Goal: Task Accomplishment & Management: Complete application form

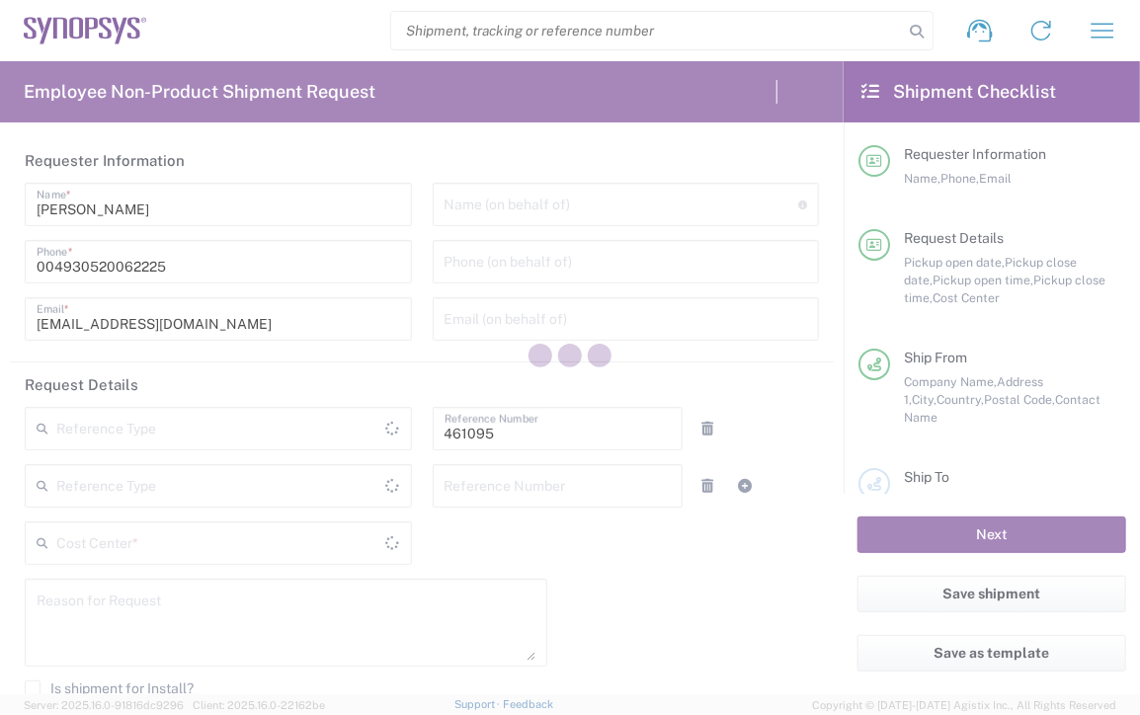
type input "[GEOGRAPHIC_DATA]"
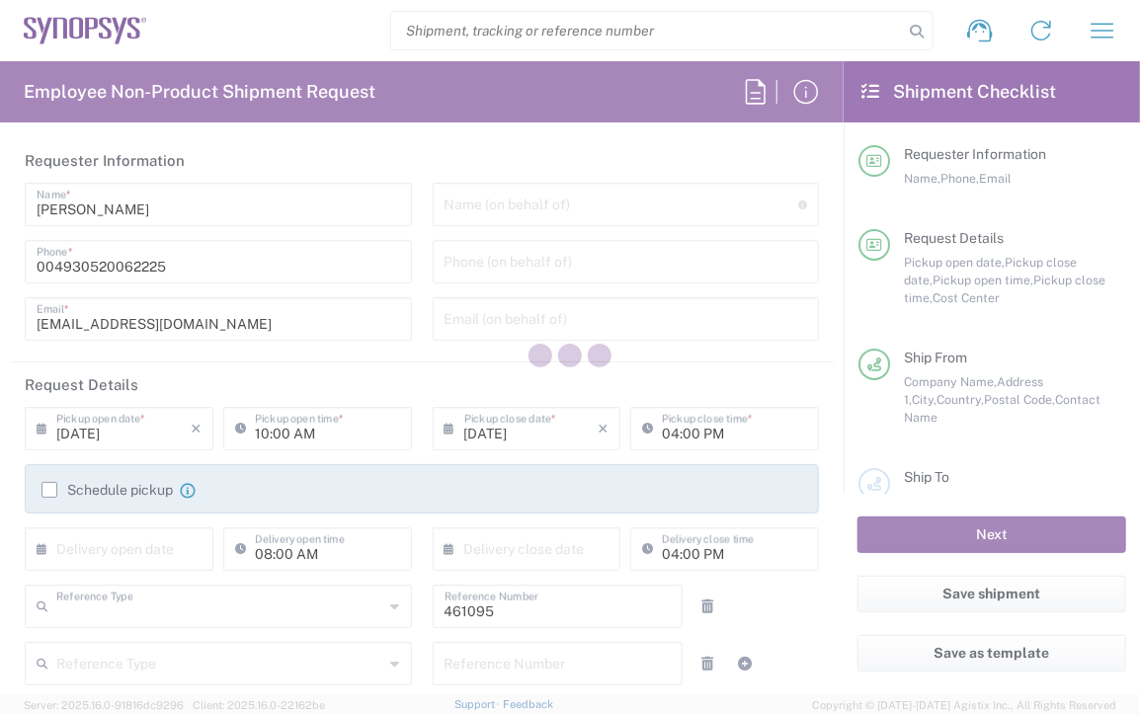
type input "Department"
type input "DE36, SDG, SSW, MOAE 461095"
type input "[GEOGRAPHIC_DATA]"
type input "Delivered at Place"
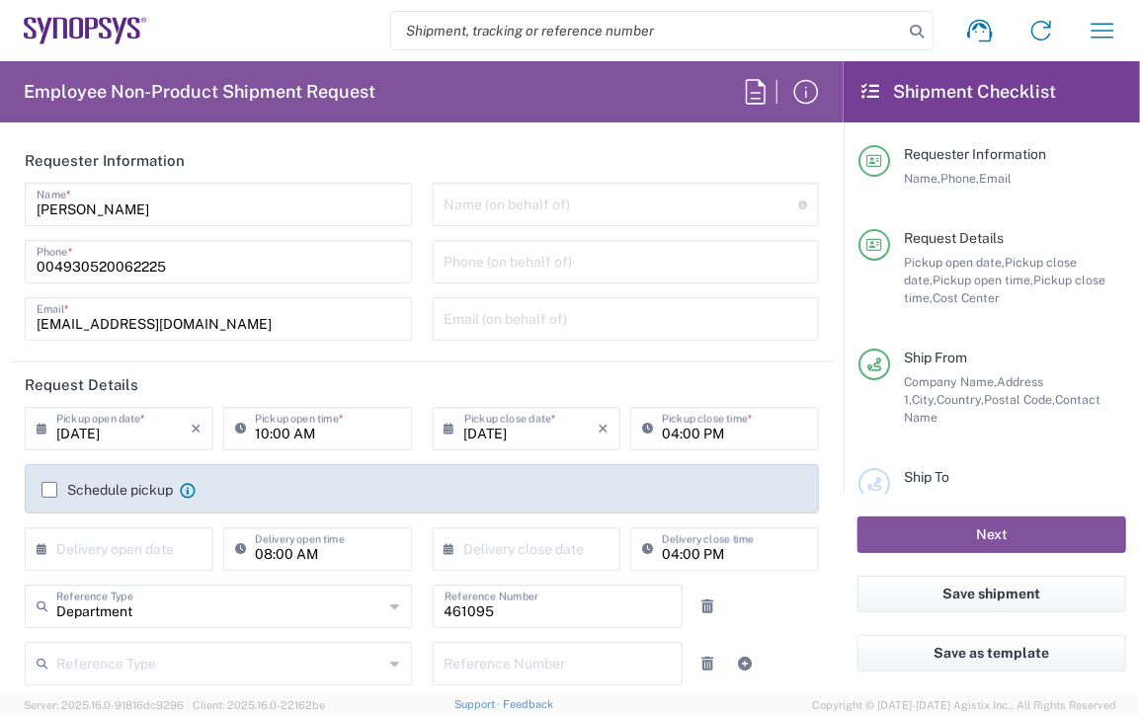
type input "[GEOGRAPHIC_DATA] DE21"
click at [636, 204] on input "text" at bounding box center [622, 203] width 355 height 35
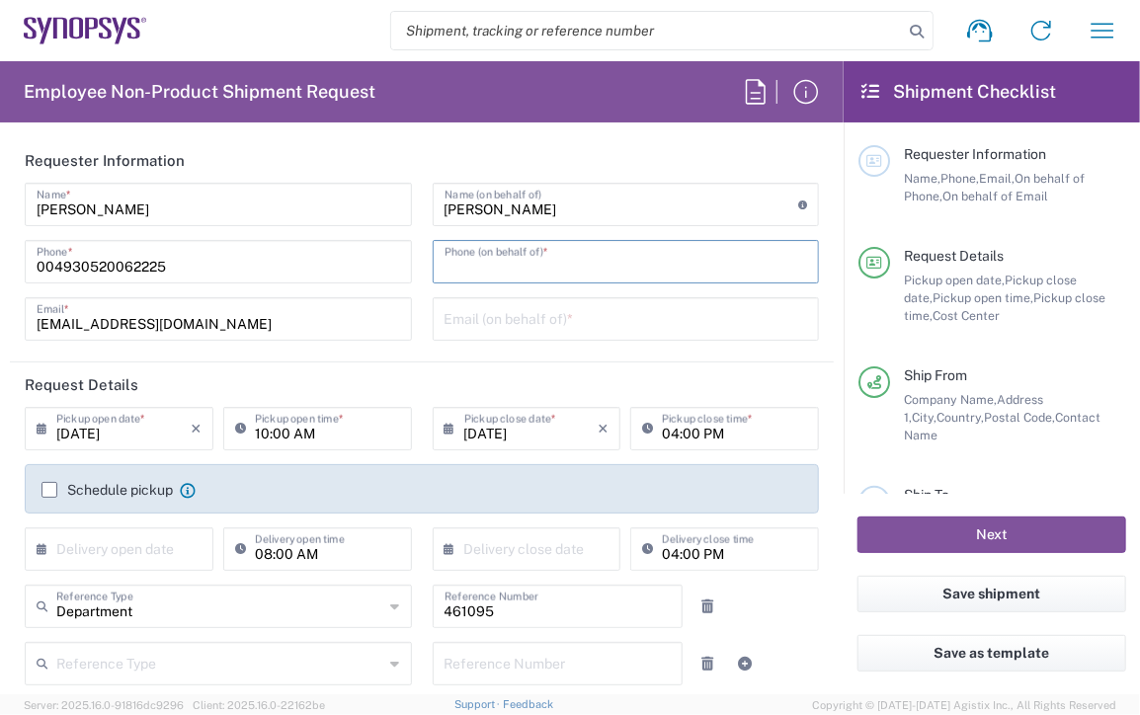
click at [666, 255] on input "tel" at bounding box center [627, 260] width 364 height 35
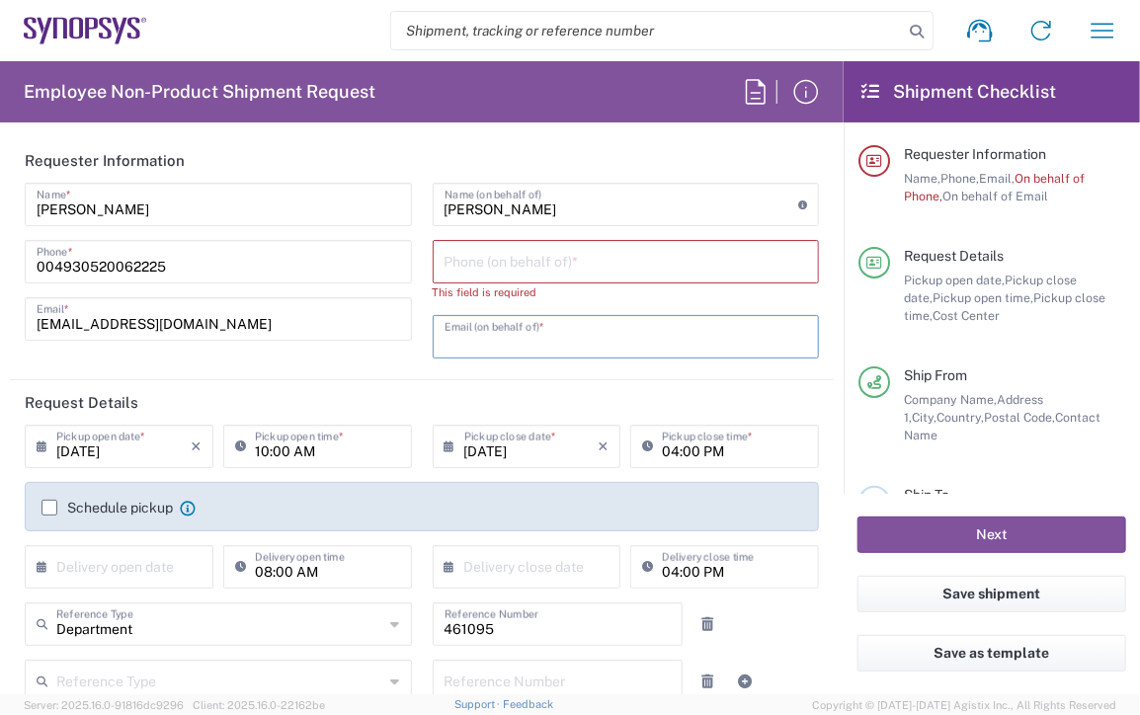
click at [446, 318] on input "text" at bounding box center [627, 335] width 364 height 35
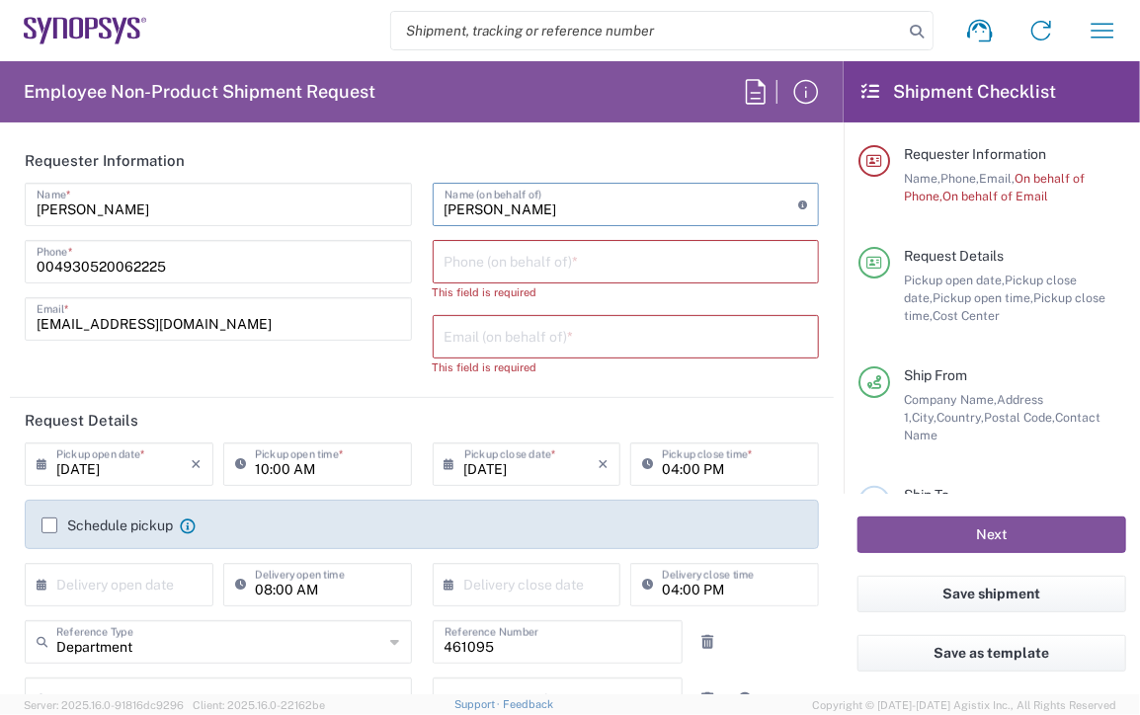
drag, startPoint x: 556, startPoint y: 214, endPoint x: 417, endPoint y: 214, distance: 139.3
click at [422, 214] on div "[PERSON_NAME] Name (on behalf of) Expedite requests must include authorized app…" at bounding box center [626, 286] width 408 height 207
type input "[PERSON_NAME]"
click at [581, 268] on input "tel" at bounding box center [627, 260] width 364 height 35
paste input "[PHONE_NUMBER]"
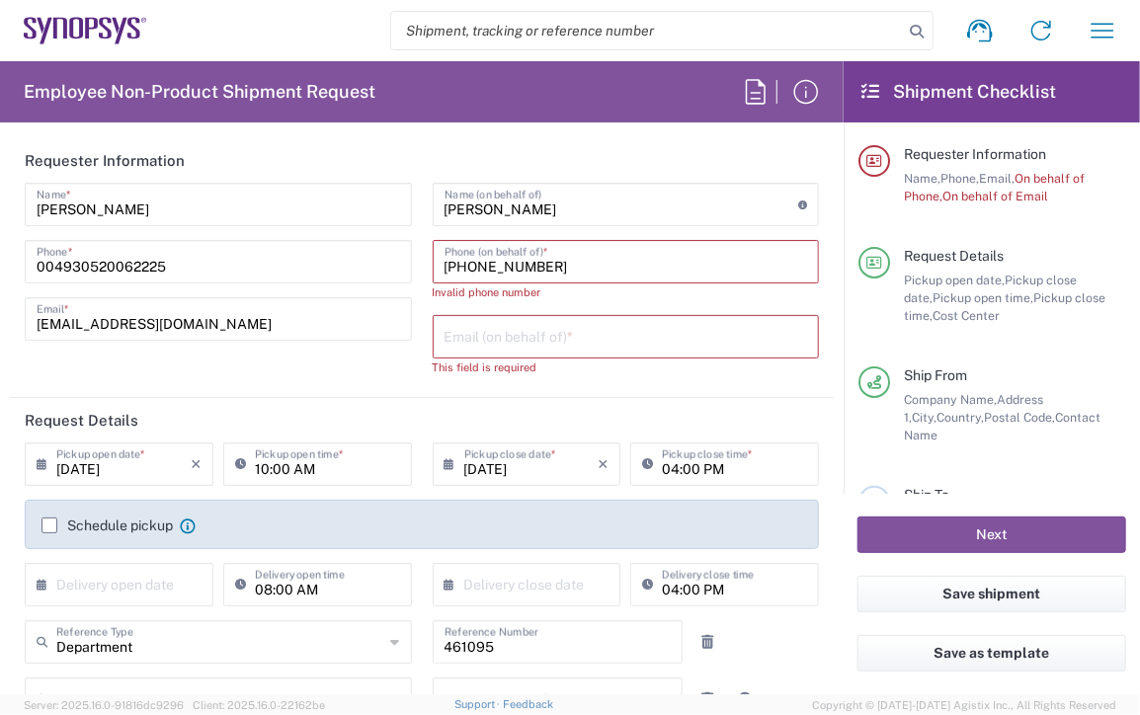
click at [460, 264] on input "[PHONE_NUMBER]" at bounding box center [627, 260] width 364 height 35
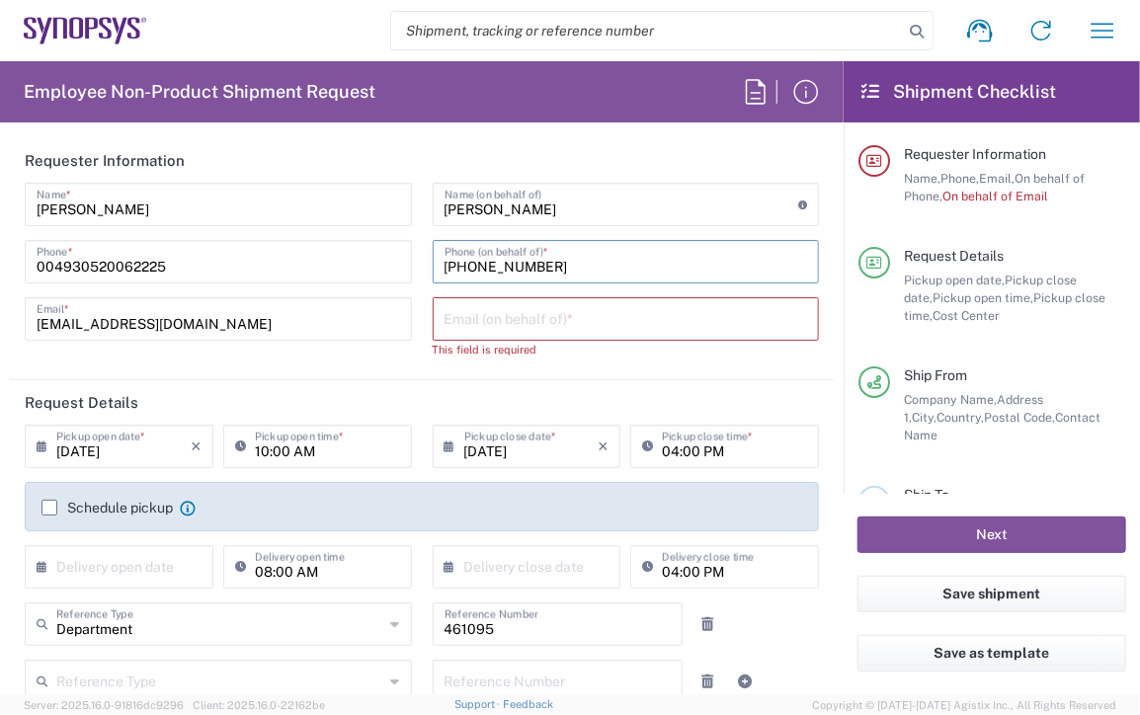
type input "[PHONE_NUMBER]"
drag, startPoint x: 707, startPoint y: 319, endPoint x: 742, endPoint y: 315, distance: 34.8
click at [707, 319] on input "text" at bounding box center [627, 317] width 364 height 35
paste input "[EMAIL_ADDRESS][DOMAIN_NAME]"
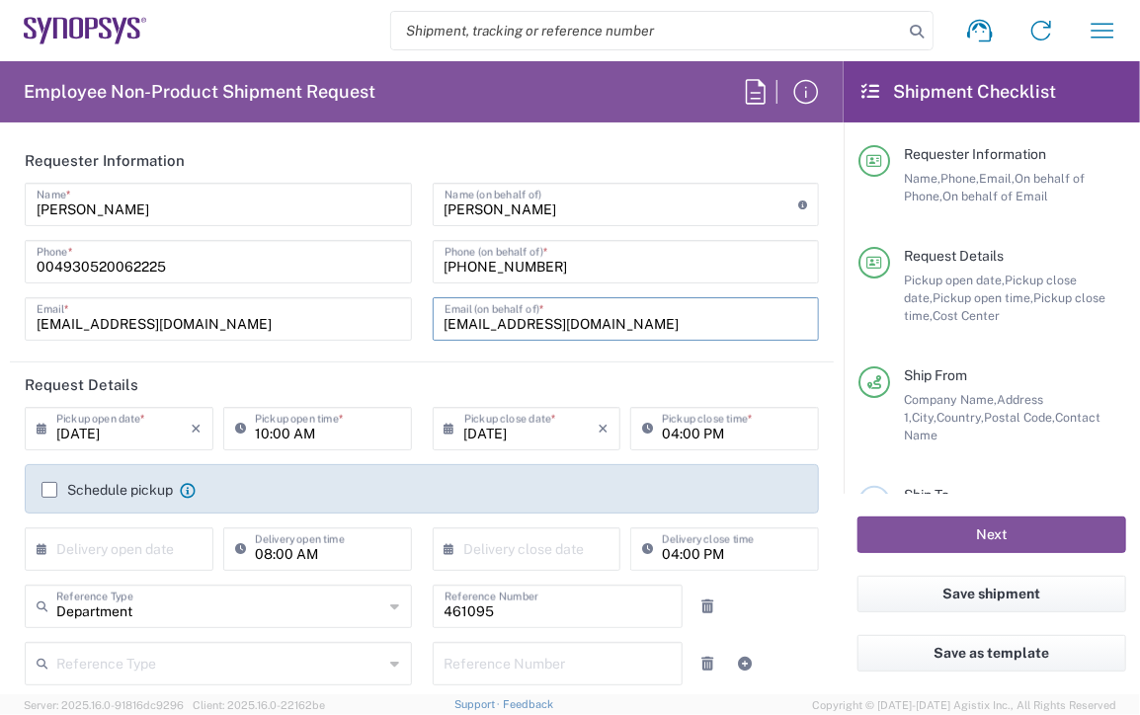
scroll to position [99, 0]
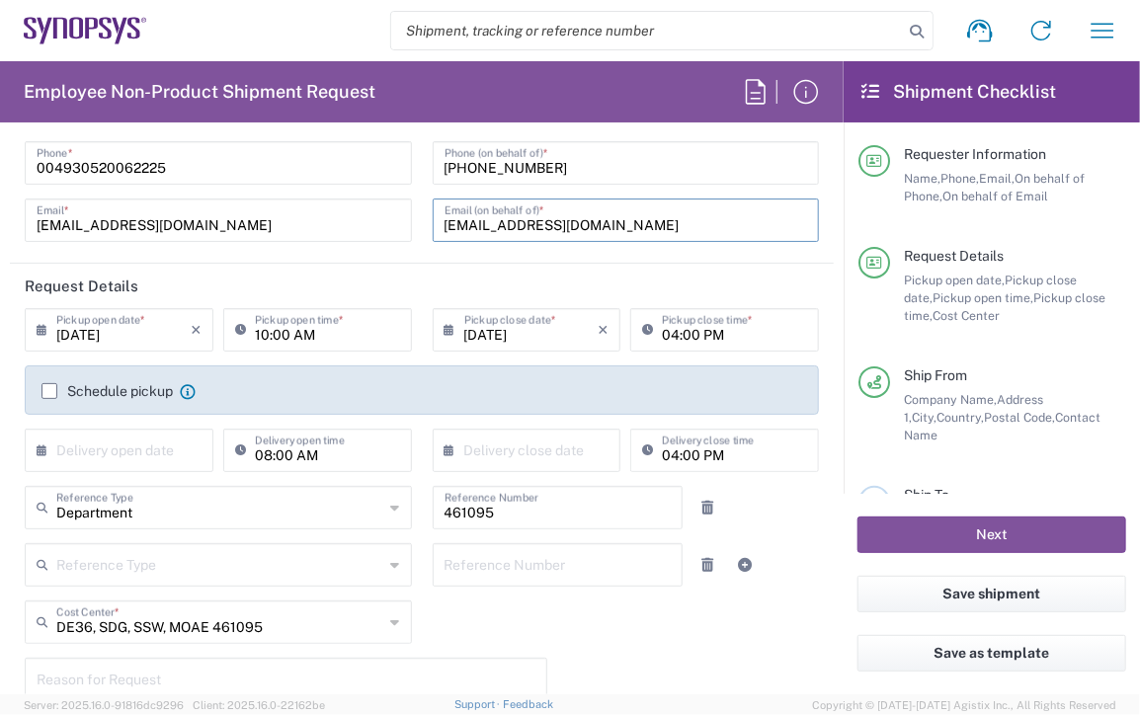
type input "[EMAIL_ADDRESS][DOMAIN_NAME]"
click at [291, 335] on input "10:00 AM" at bounding box center [327, 328] width 145 height 35
click at [261, 337] on input "10:00 AM" at bounding box center [327, 328] width 145 height 35
type input "11:00 AM"
click at [504, 339] on input "[DATE]" at bounding box center [531, 328] width 134 height 35
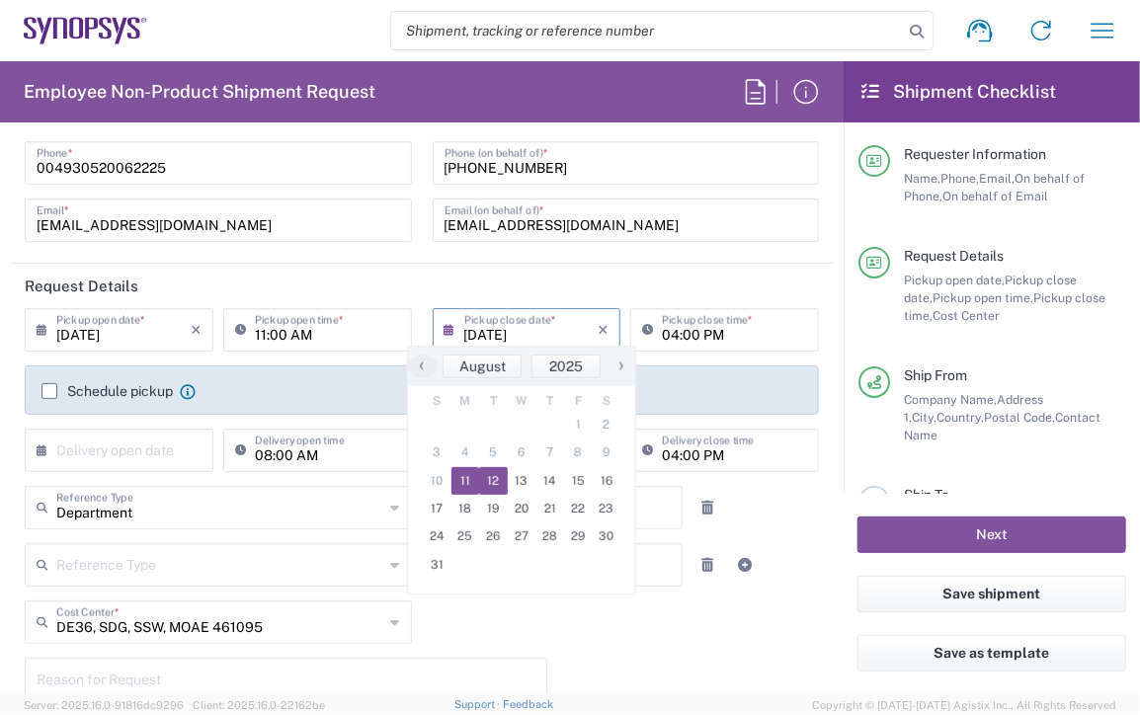
click at [502, 481] on span "12" at bounding box center [493, 481] width 29 height 28
type input "[DATE]"
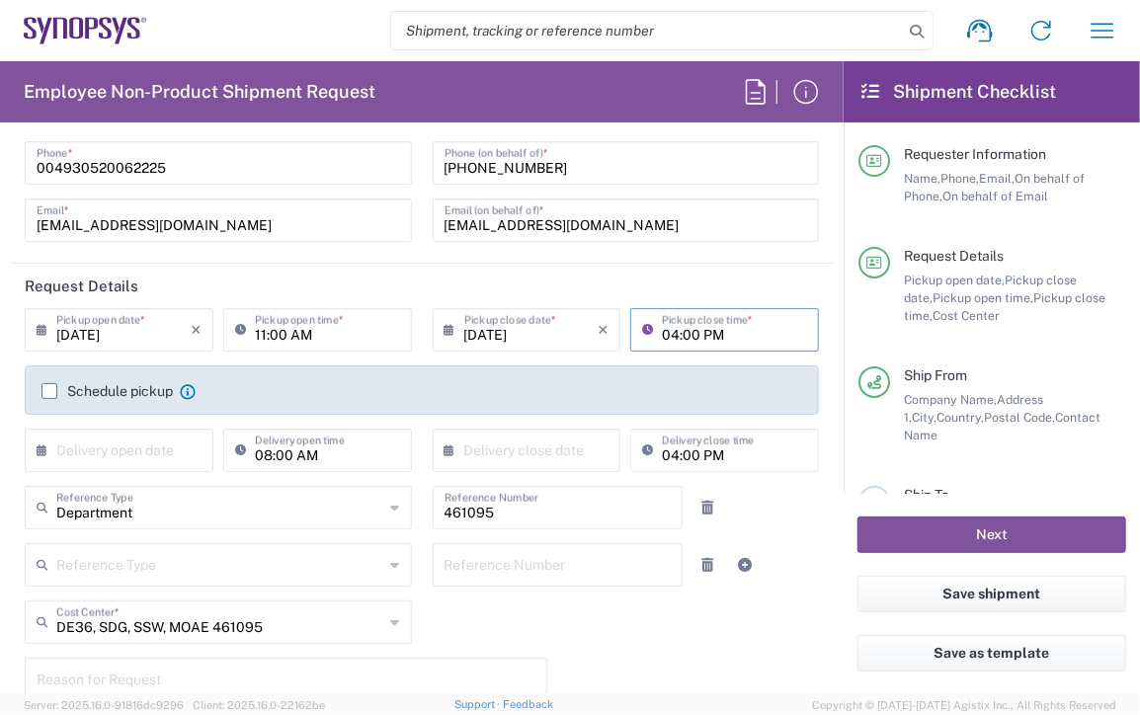
click at [683, 330] on input "04:00 PM" at bounding box center [734, 328] width 145 height 35
type input "03:00 PM"
click at [49, 394] on label "Schedule pickup" at bounding box center [106, 391] width 131 height 16
click at [49, 391] on input "Schedule pickup" at bounding box center [49, 391] width 0 height 0
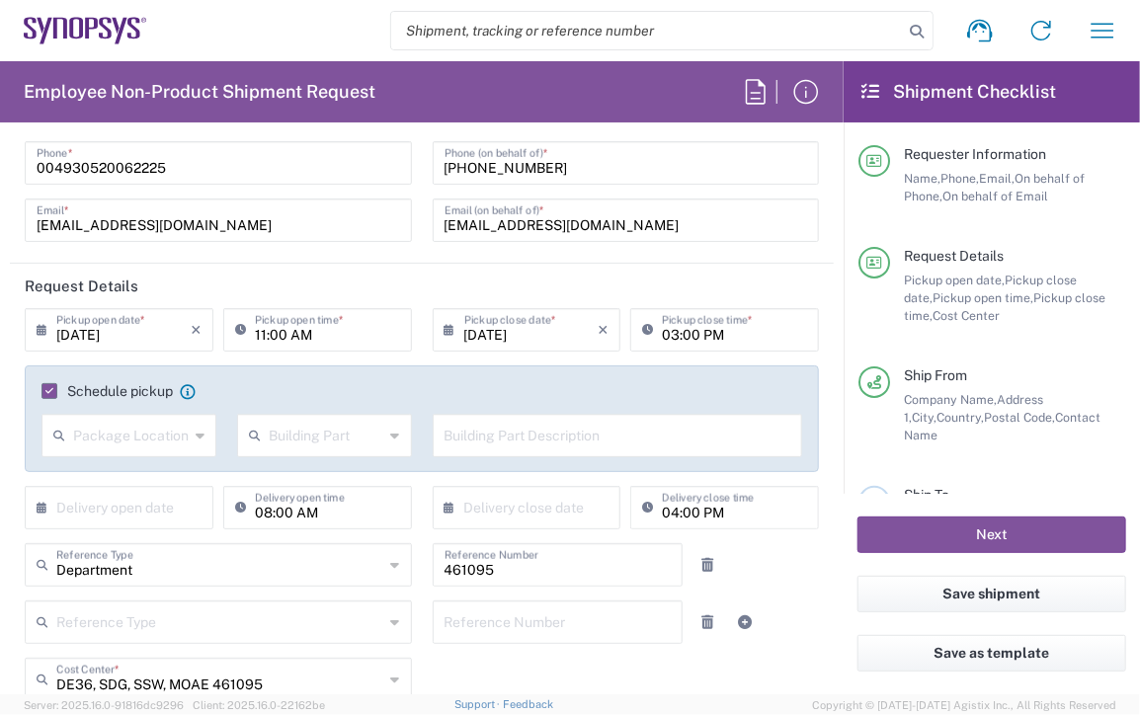
scroll to position [198, 0]
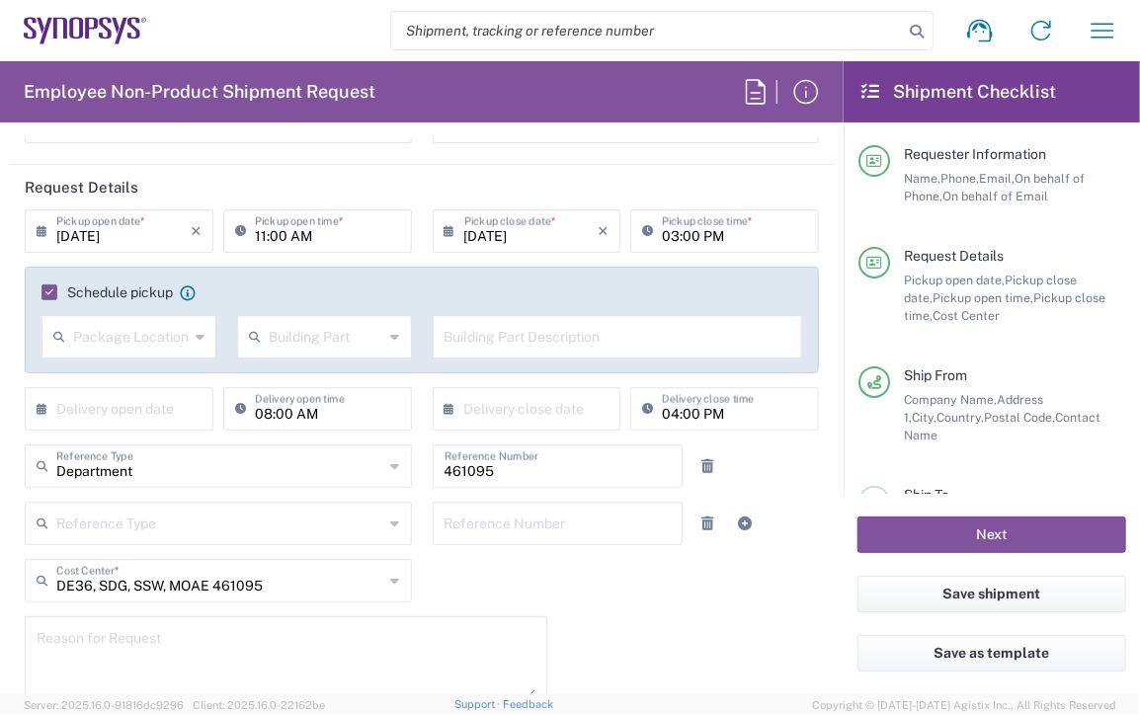
click at [486, 337] on input "text" at bounding box center [618, 335] width 347 height 35
click at [198, 334] on icon at bounding box center [200, 337] width 9 height 32
click at [391, 337] on icon at bounding box center [395, 337] width 9 height 32
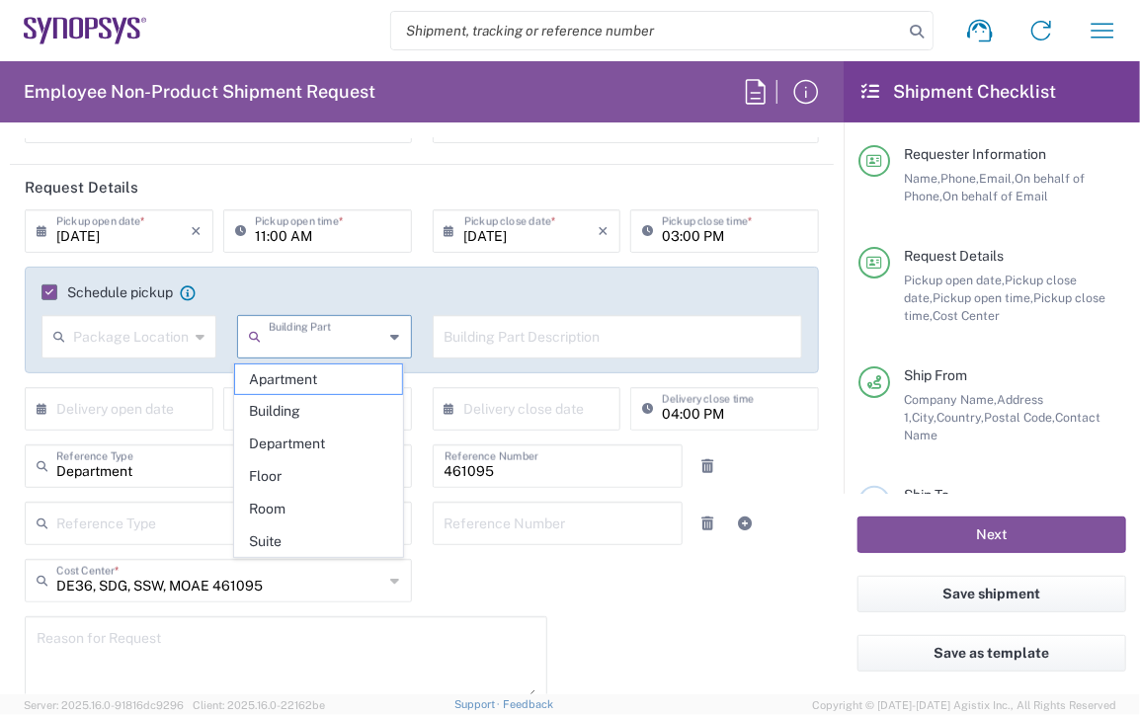
click at [517, 331] on input "text" at bounding box center [618, 335] width 347 height 35
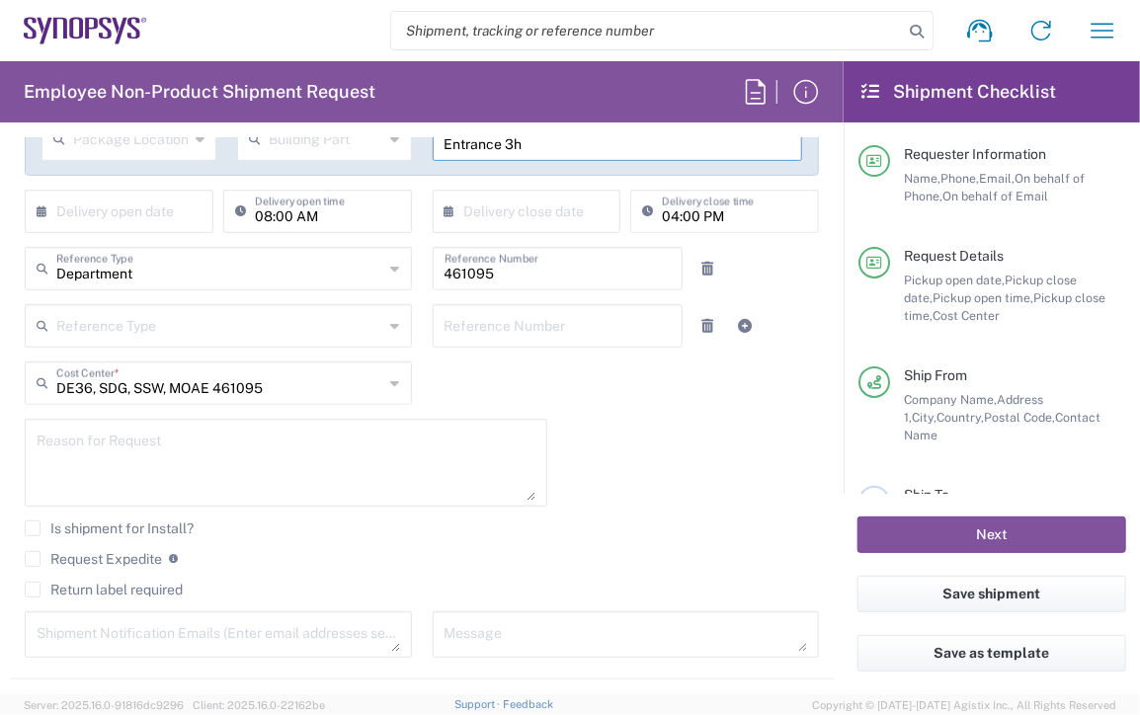
scroll to position [494, 0]
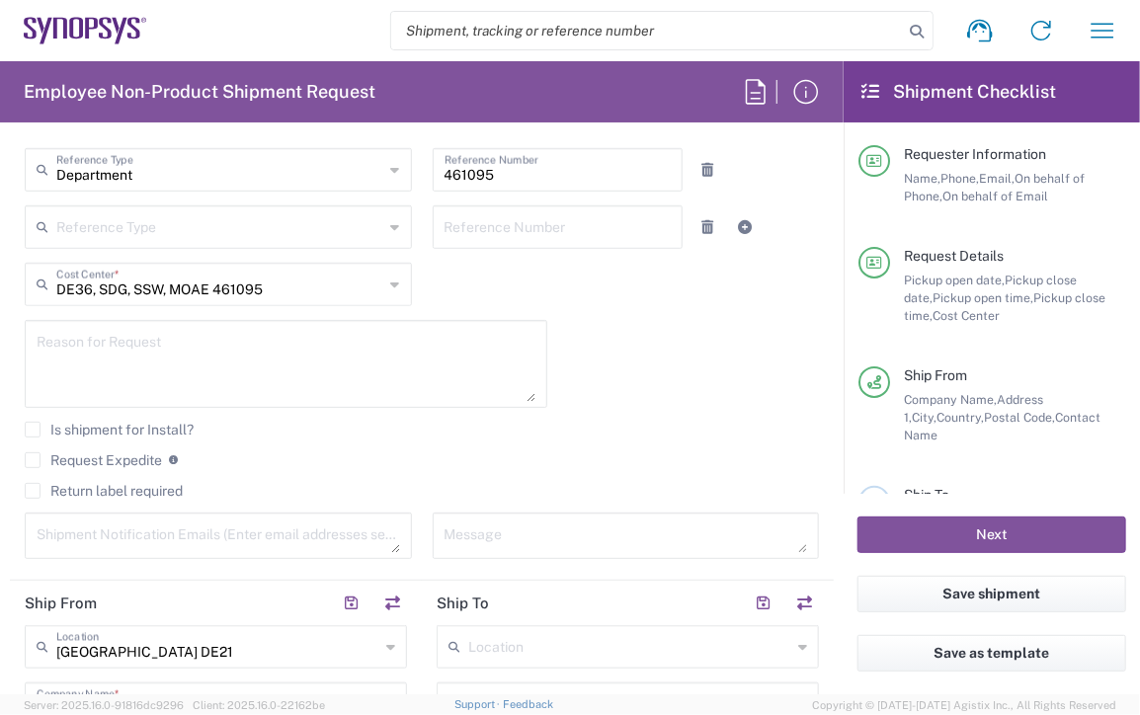
type input "Entrance 3h"
click at [416, 372] on textarea at bounding box center [286, 364] width 499 height 76
type textarea "T"
type textarea "Flyer workshop in [GEOGRAPHIC_DATA]"
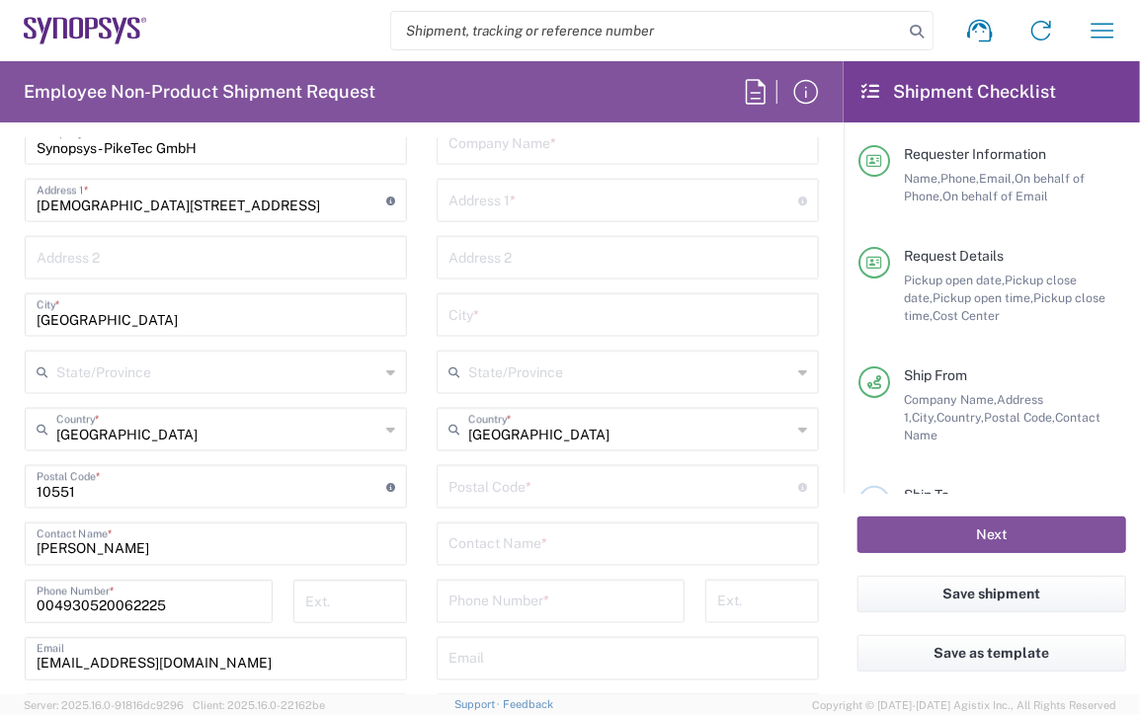
scroll to position [1087, 0]
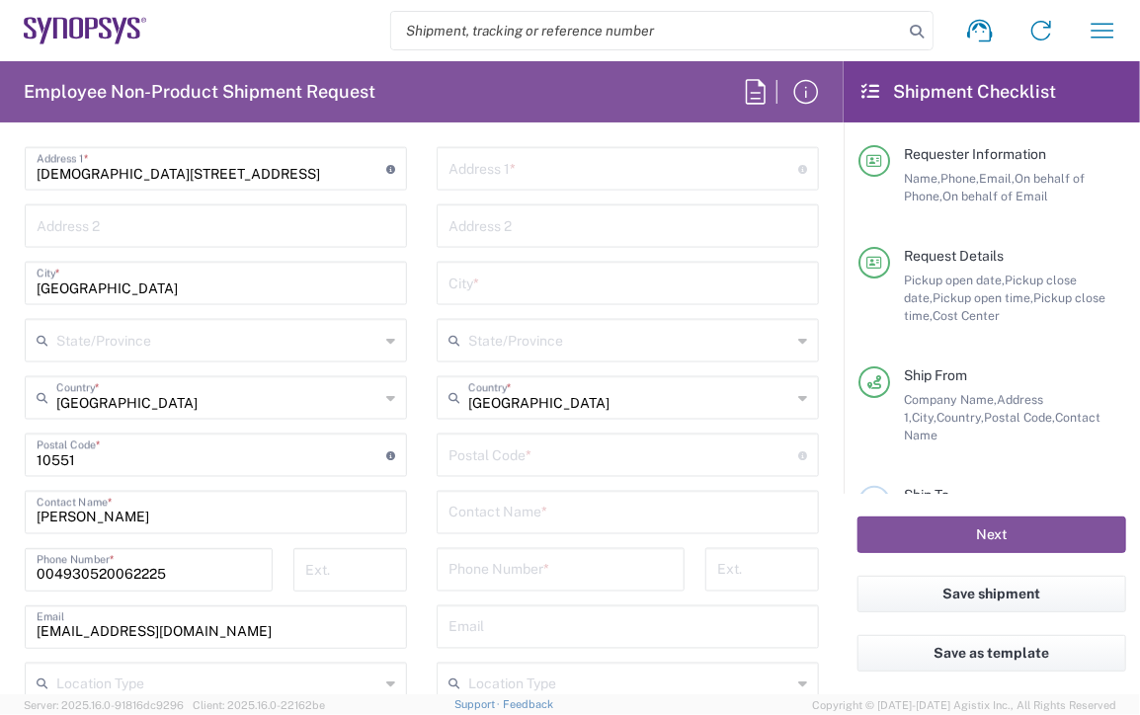
click at [580, 514] on input "text" at bounding box center [628, 511] width 359 height 35
paste input "[PERSON_NAME]"
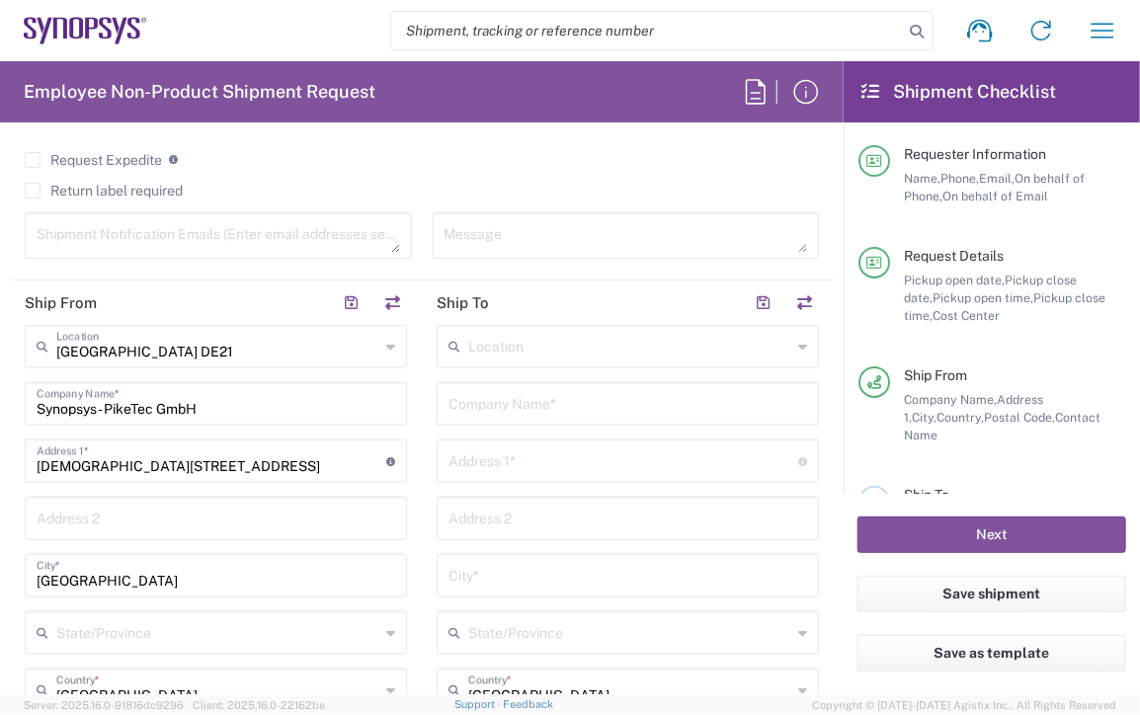
scroll to position [790, 0]
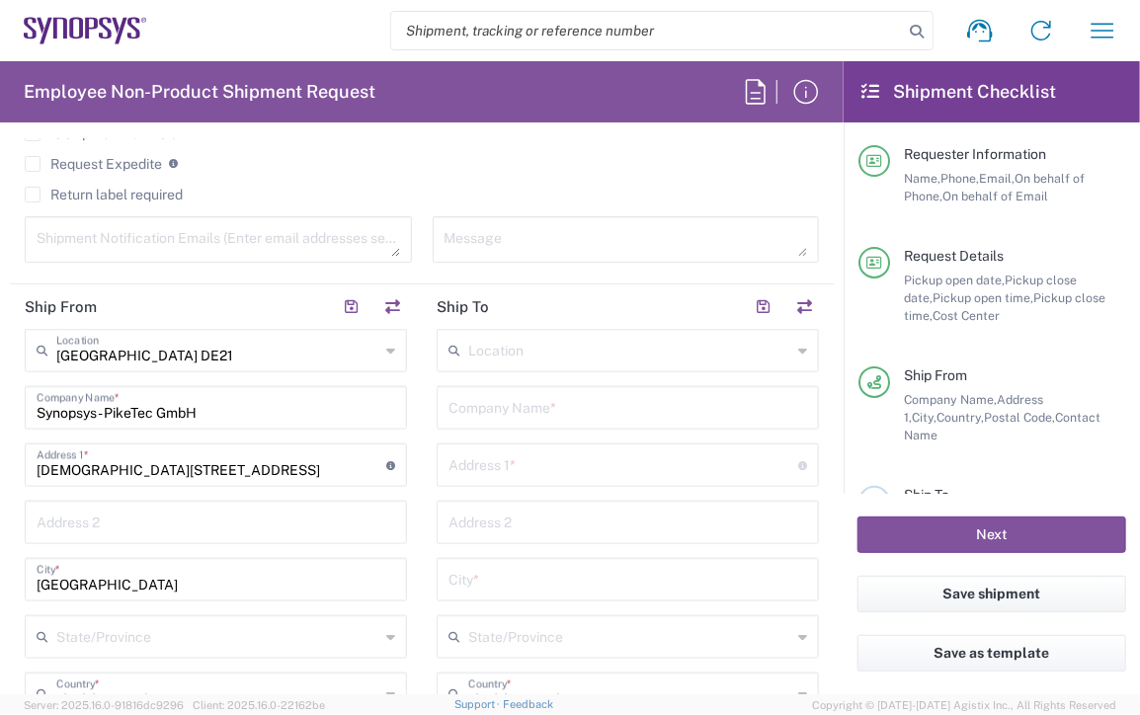
type input "[PERSON_NAME]"
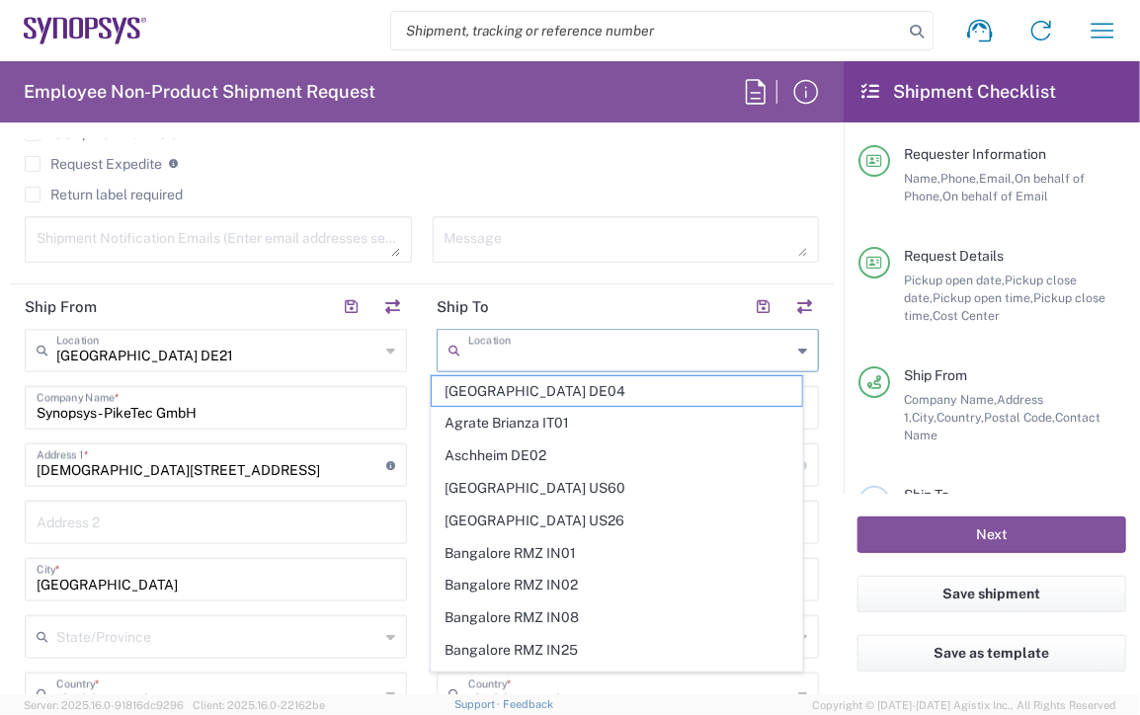
click at [580, 360] on input "text" at bounding box center [629, 349] width 323 height 35
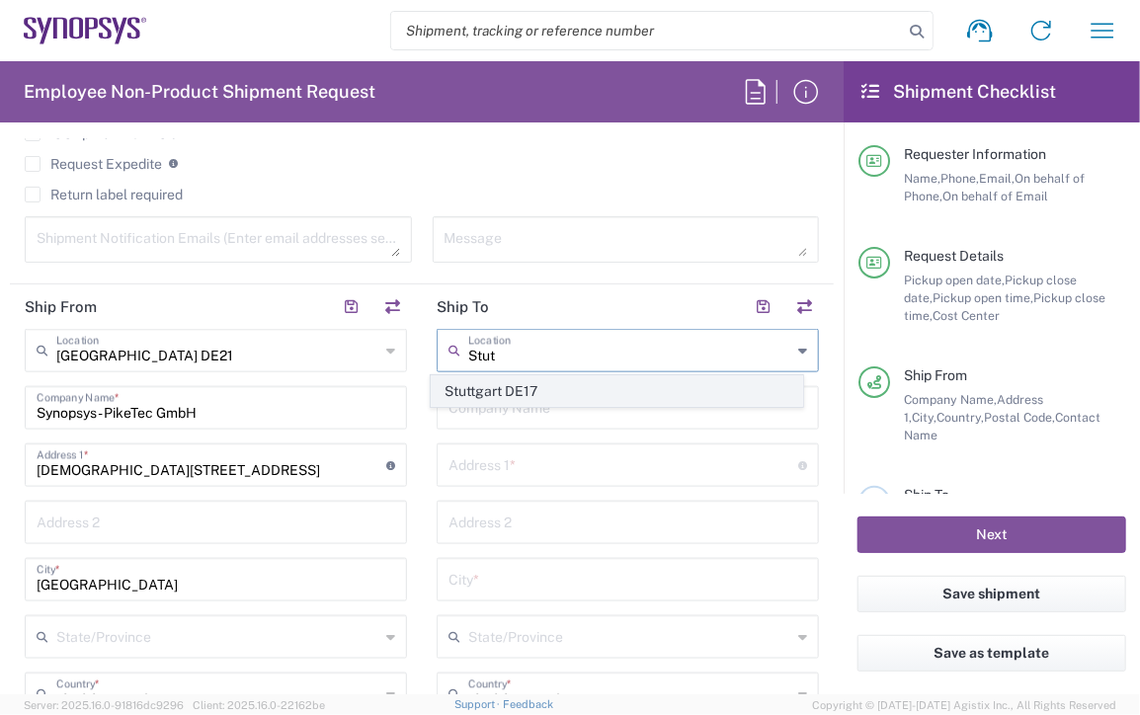
click at [703, 400] on span "Stuttgart DE17" at bounding box center [618, 391] width 372 height 31
type input "Stuttgart DE17"
type input "Synopsys GmbH"
type input "[STREET_ADDRESS]"
type input "Unit C5 3.07"
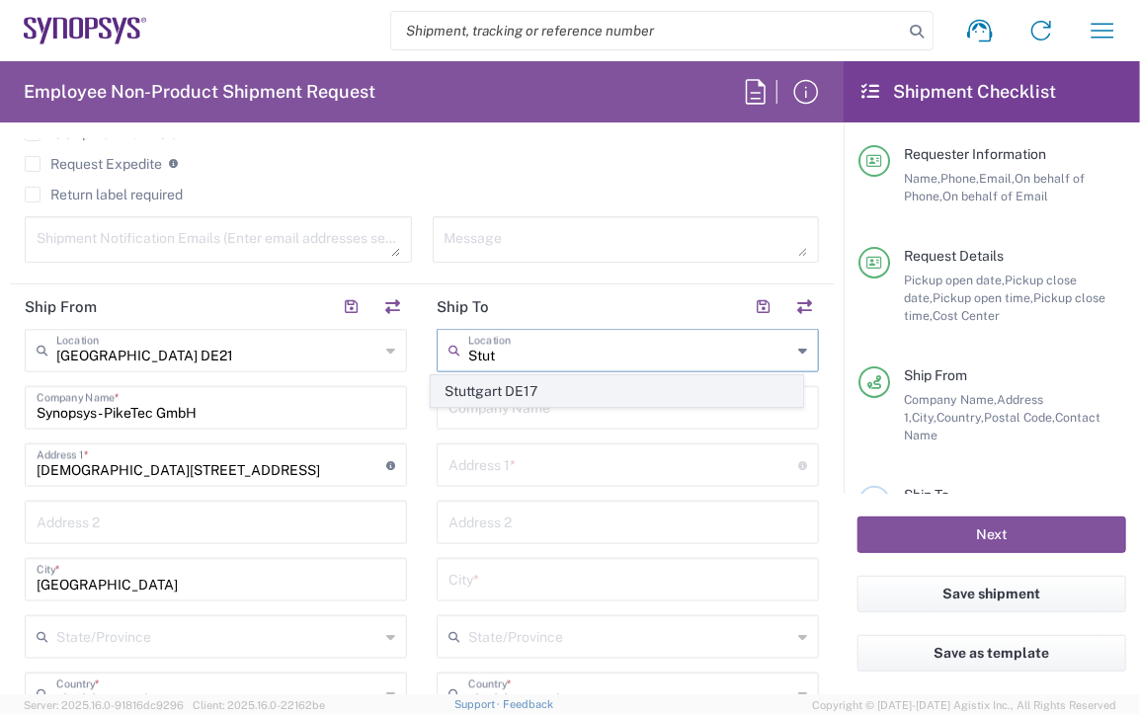
type input "[GEOGRAPHIC_DATA]"
type input "70372"
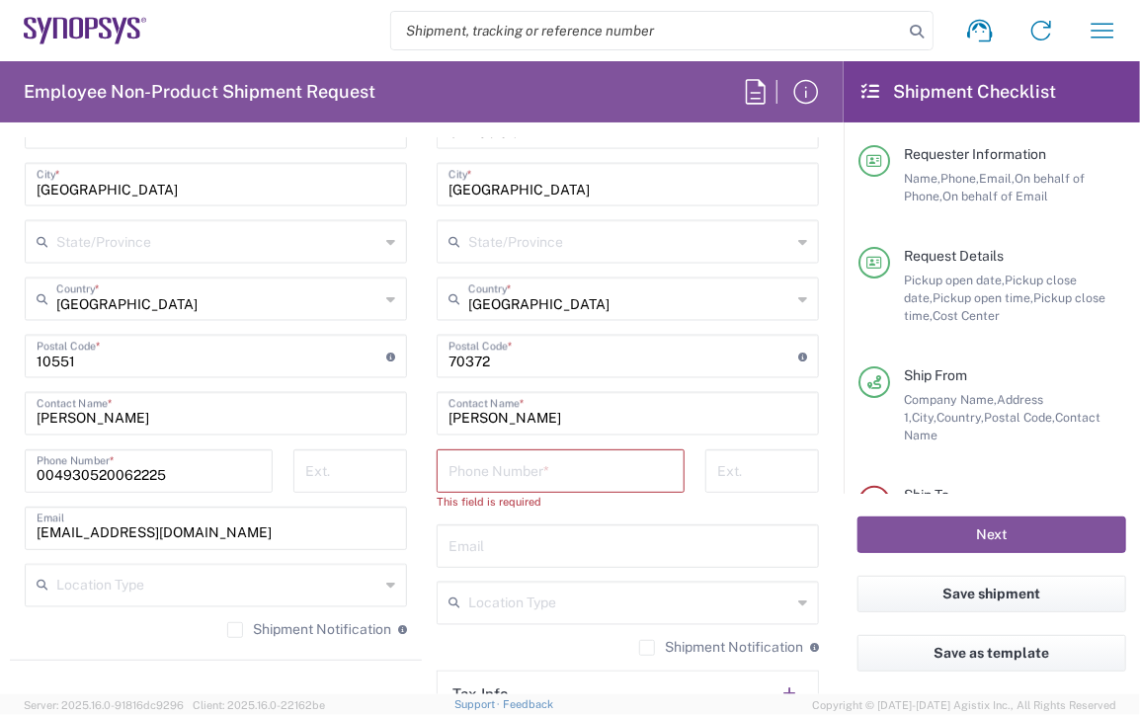
scroll to position [1285, 0]
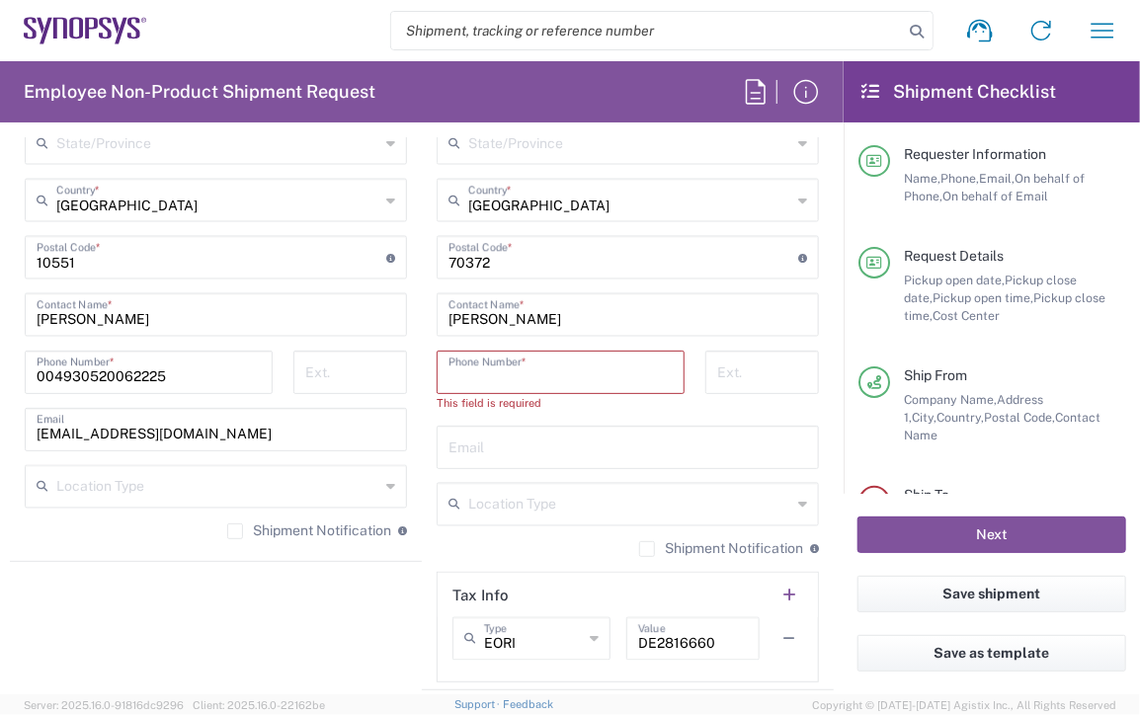
click at [550, 376] on input "tel" at bounding box center [561, 371] width 224 height 35
paste input "[PHONE_NUMBER]"
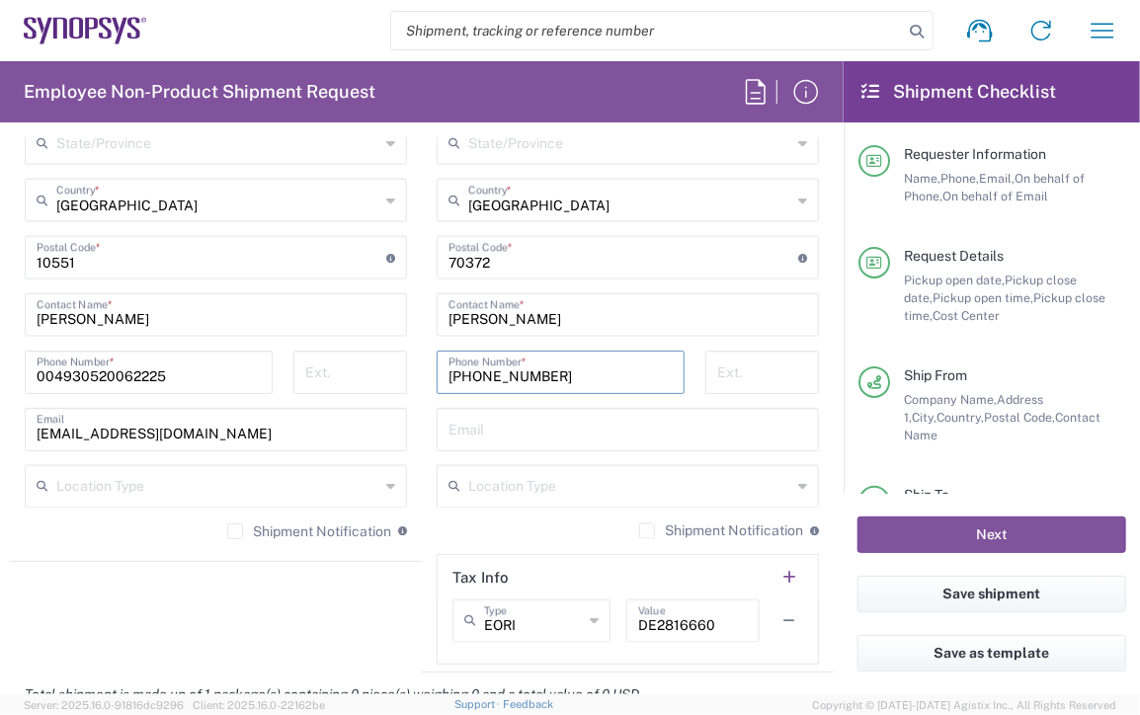
type input "[PHONE_NUMBER]"
click at [497, 423] on input "text" at bounding box center [628, 428] width 359 height 35
paste input "[EMAIL_ADDRESS][DOMAIN_NAME]"
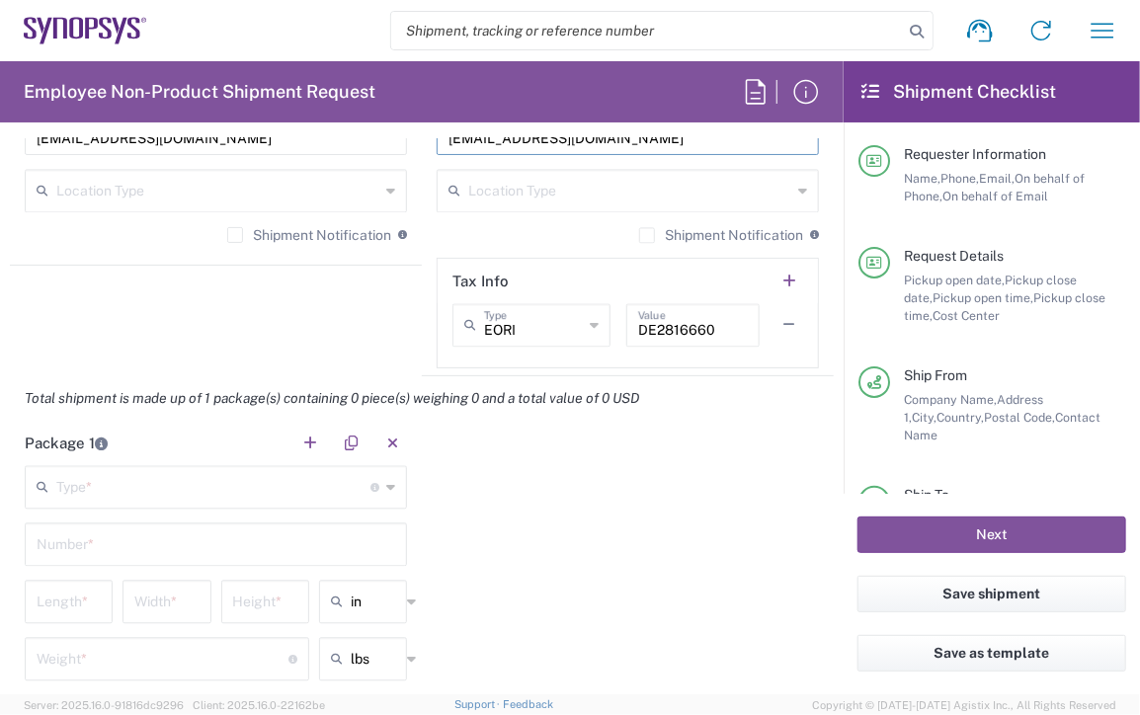
scroll to position [1680, 0]
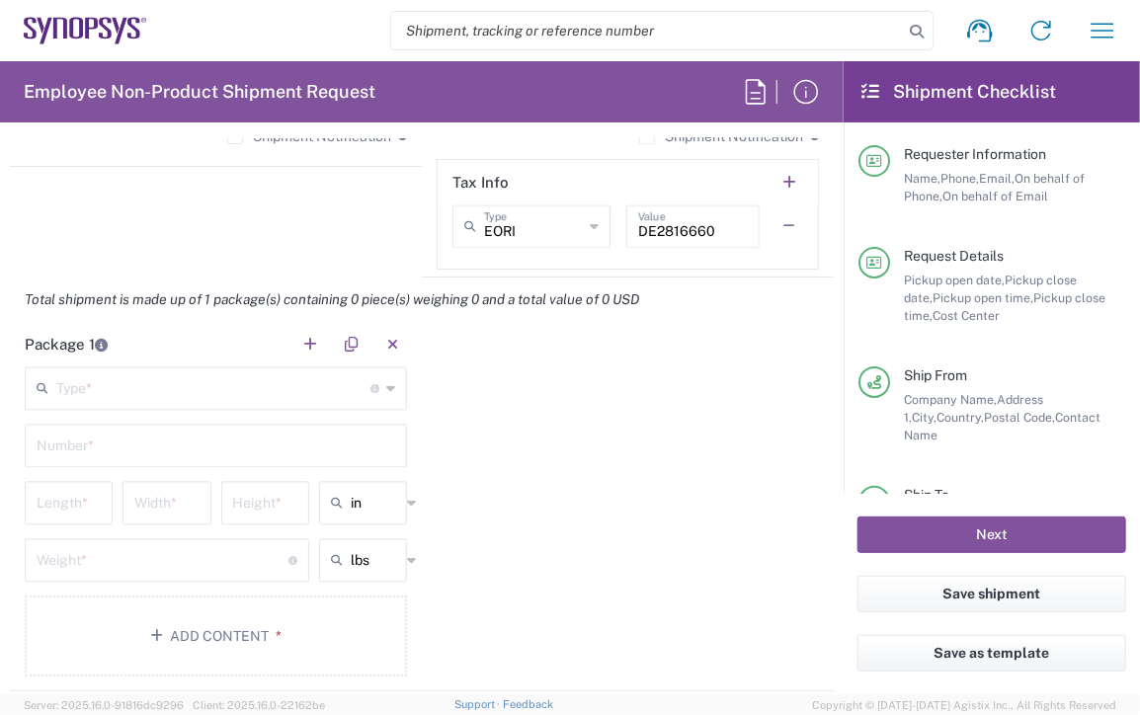
type input "[EMAIL_ADDRESS][DOMAIN_NAME]"
click at [387, 389] on div "Type * Material used to package goods" at bounding box center [216, 388] width 382 height 43
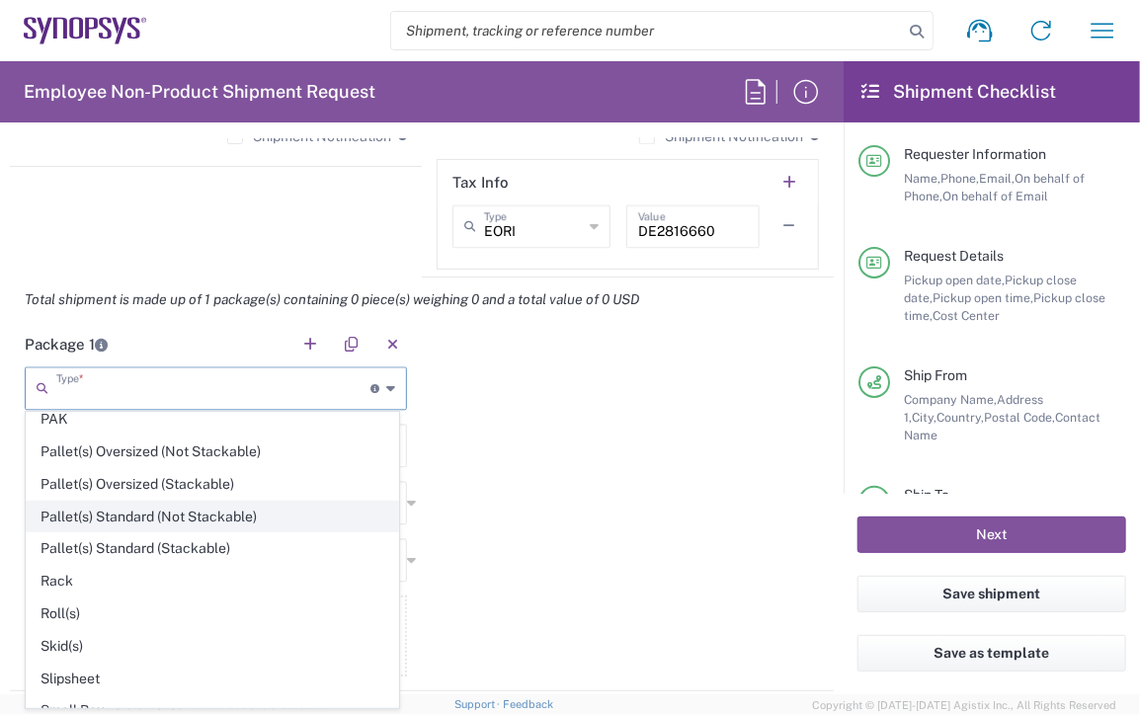
scroll to position [920, 0]
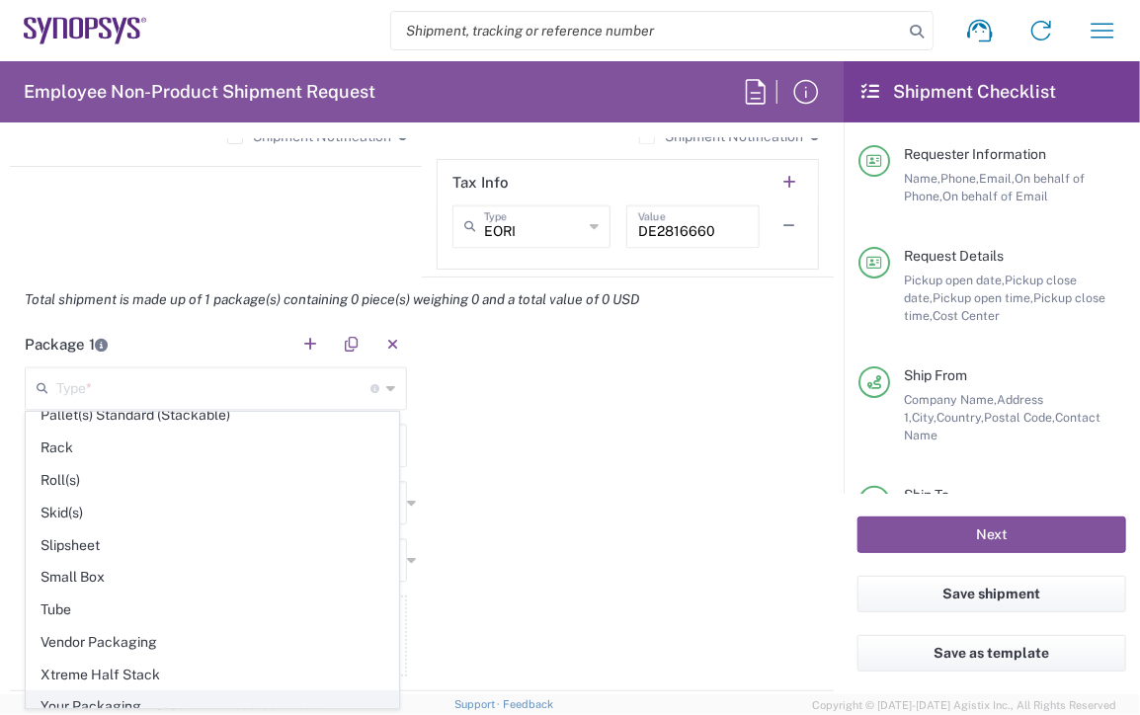
click at [208, 693] on span "Your Packaging" at bounding box center [213, 707] width 372 height 31
type input "Your Packaging"
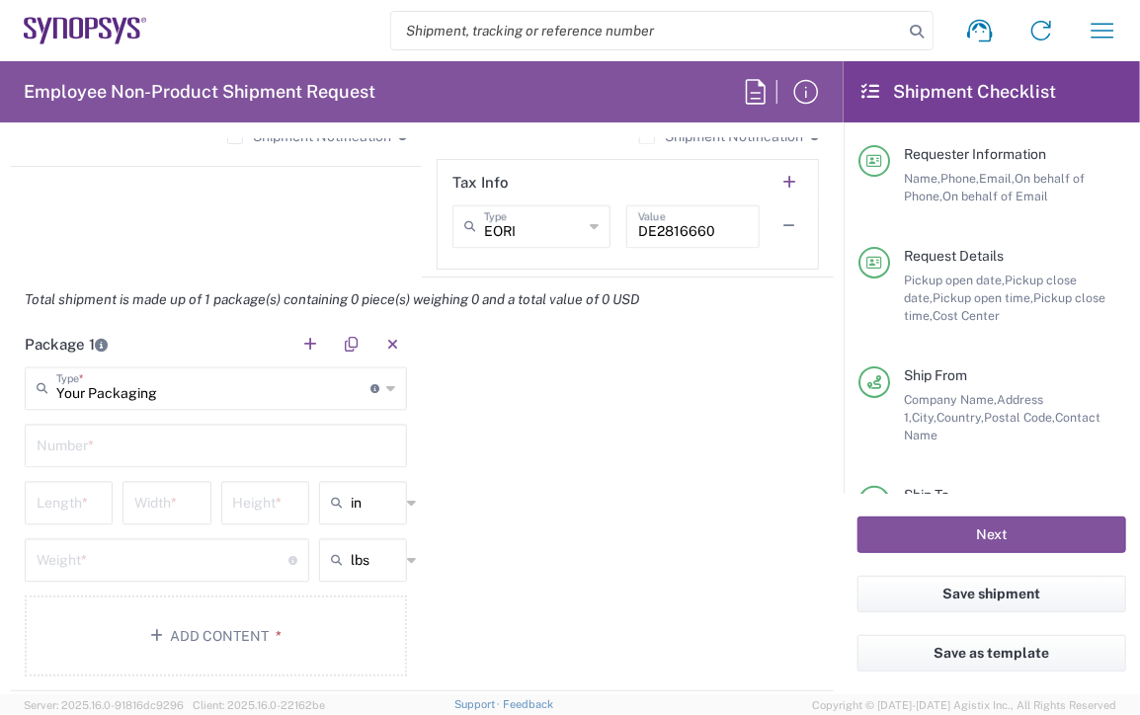
click at [183, 447] on input "text" at bounding box center [216, 444] width 359 height 35
type input "1"
click at [356, 496] on input "text" at bounding box center [375, 503] width 49 height 32
click at [355, 573] on span "cm" at bounding box center [356, 575] width 82 height 31
type input "cm"
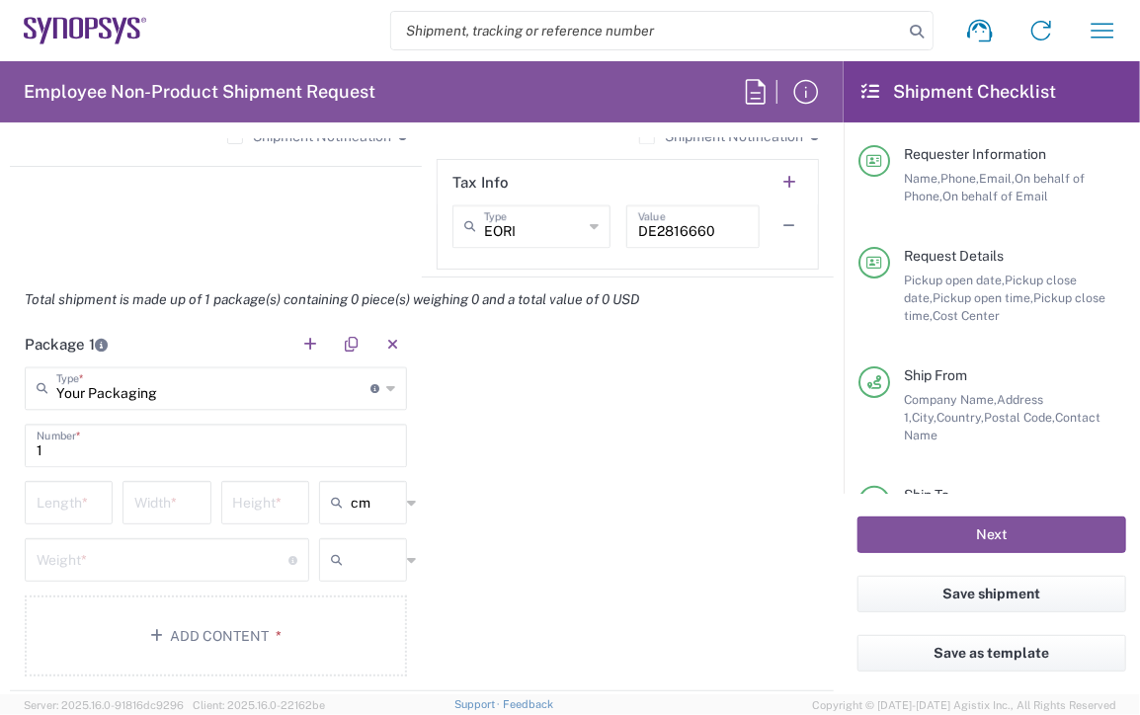
click at [364, 564] on input "text" at bounding box center [375, 560] width 49 height 32
click at [347, 630] on span "kgs" at bounding box center [356, 633] width 82 height 31
type input "kgs"
click at [59, 503] on input "number" at bounding box center [69, 501] width 64 height 35
type input "27"
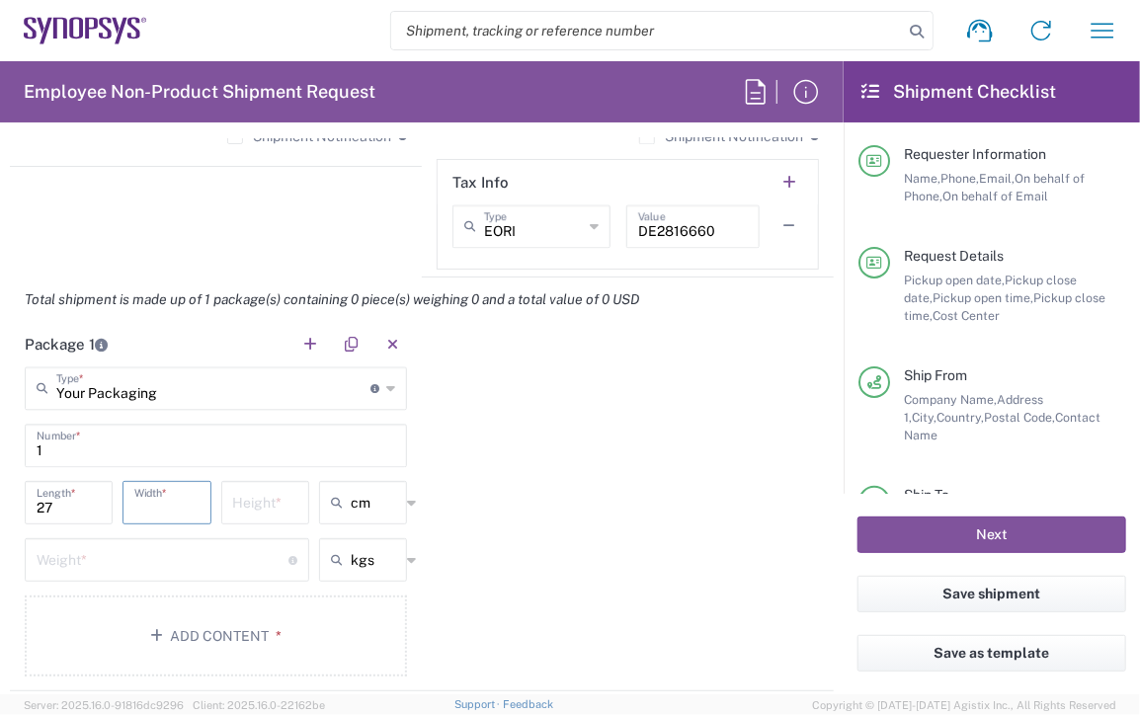
click at [154, 493] on input "number" at bounding box center [166, 501] width 64 height 35
type input "19"
click at [243, 500] on input "number" at bounding box center [265, 501] width 64 height 35
type input "12"
click at [165, 560] on input "number" at bounding box center [163, 558] width 252 height 35
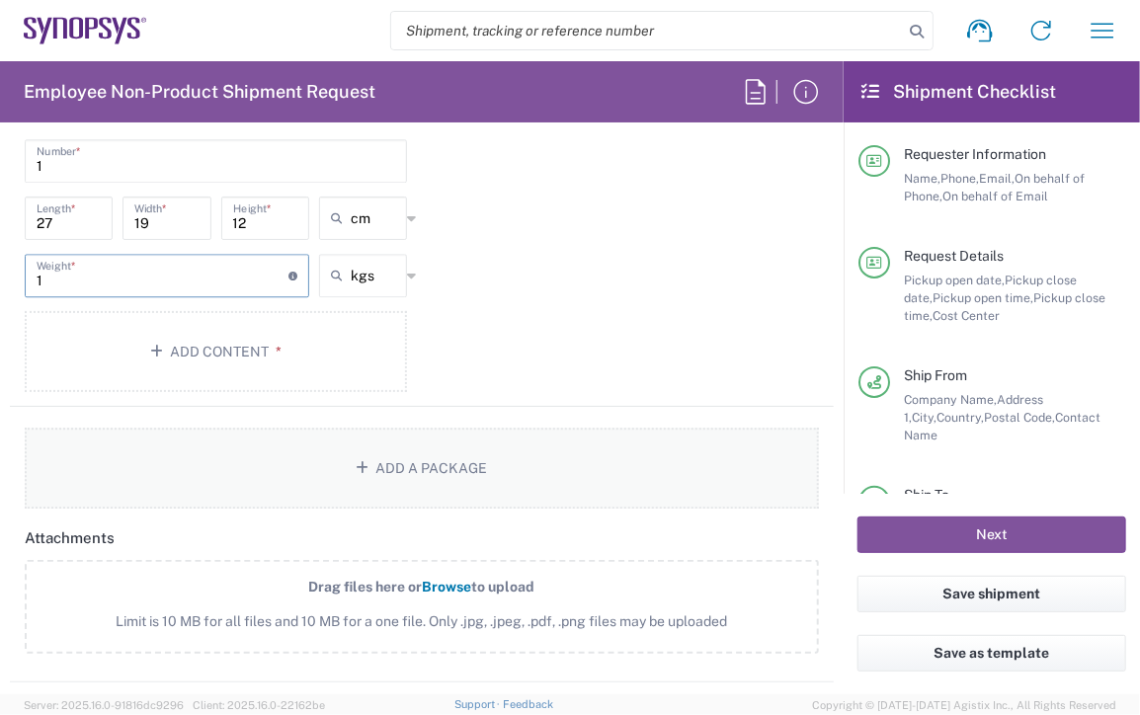
scroll to position [1976, 0]
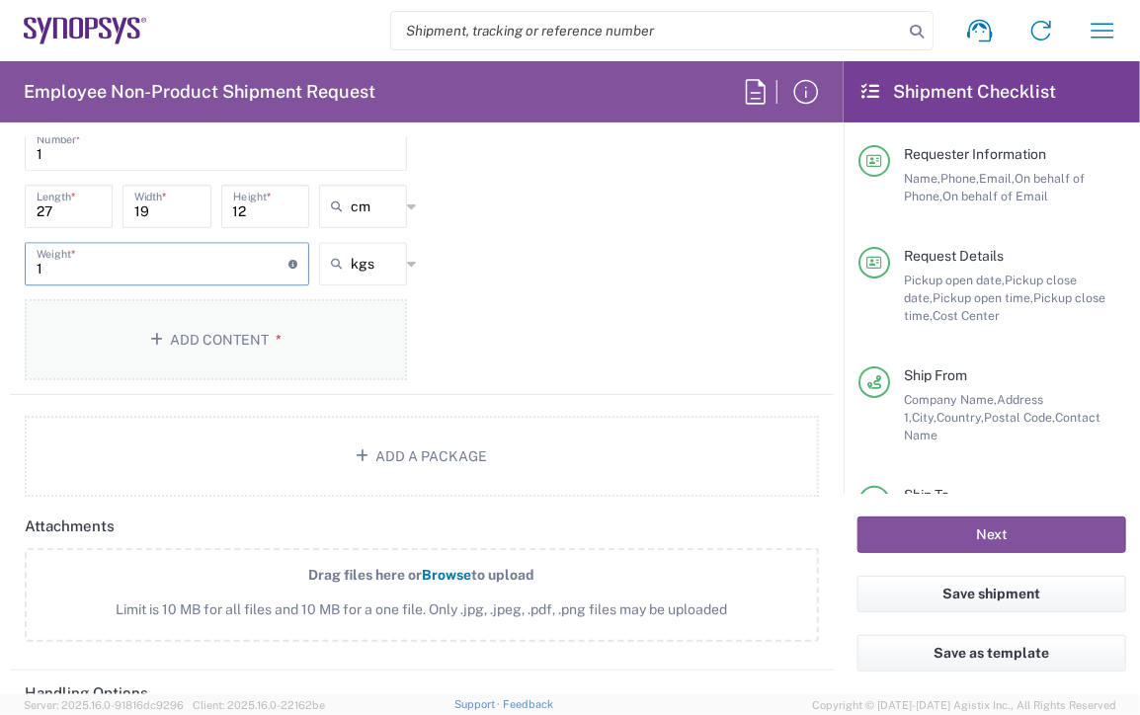
type input "1"
click at [227, 340] on button "Add Content *" at bounding box center [216, 339] width 382 height 81
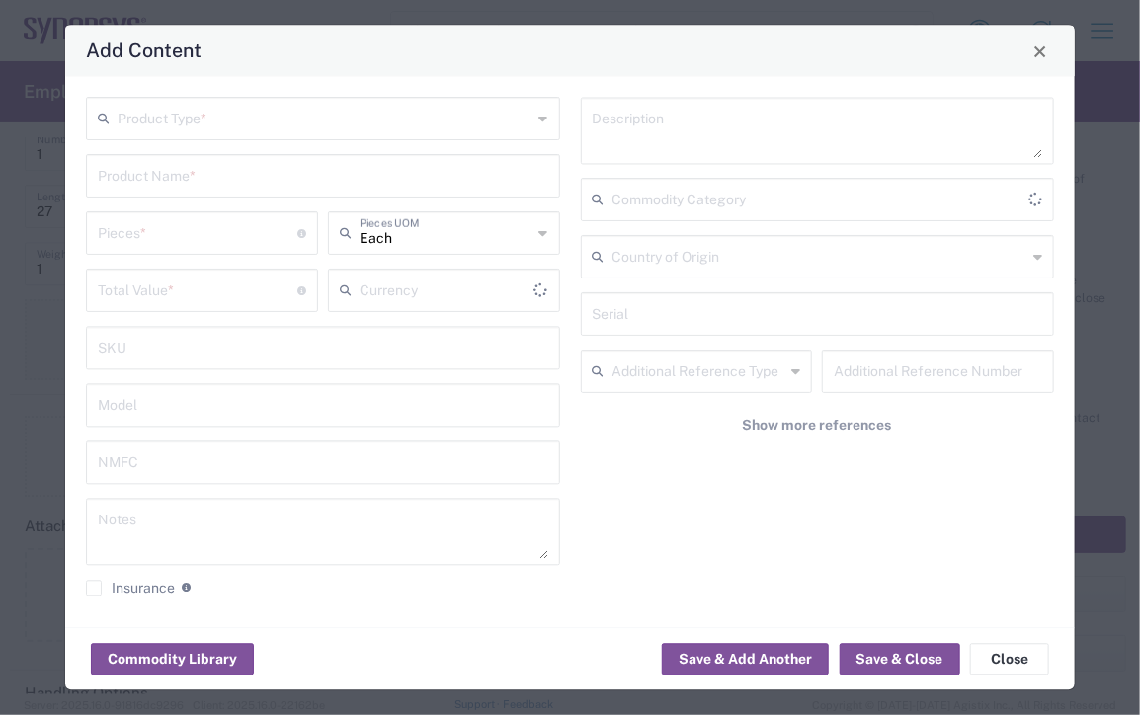
type input "US Dollar"
click at [539, 121] on icon at bounding box center [543, 120] width 9 height 32
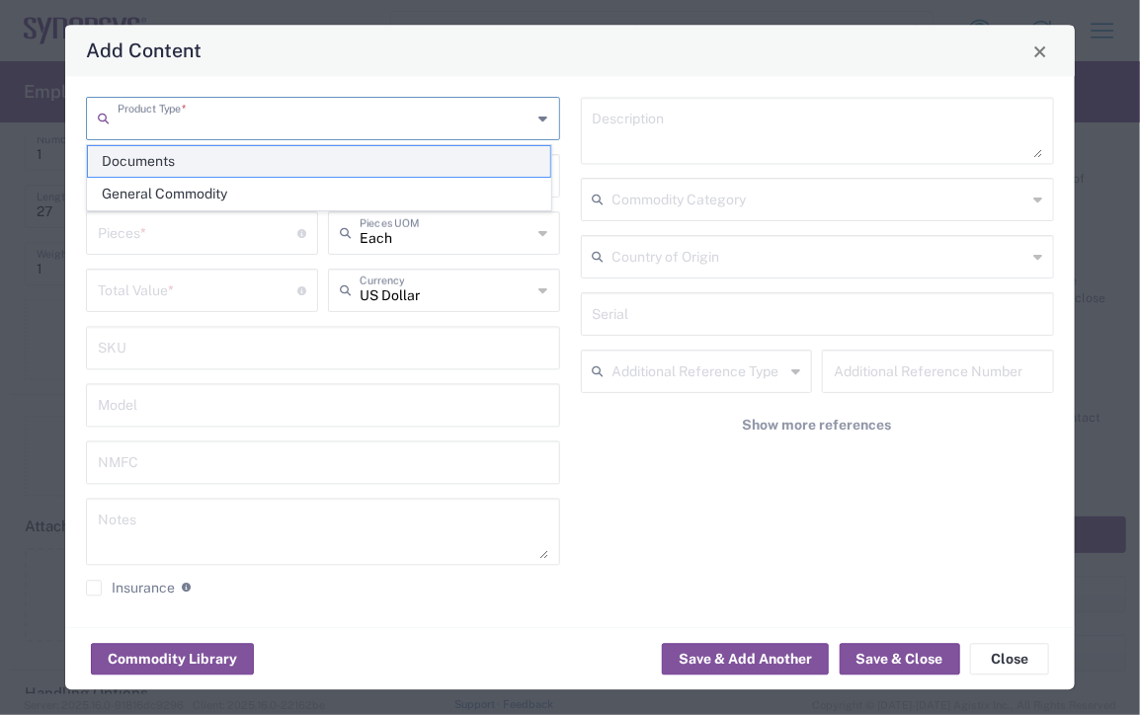
click at [337, 160] on span "Documents" at bounding box center [319, 161] width 462 height 31
type input "Documents"
type input "1"
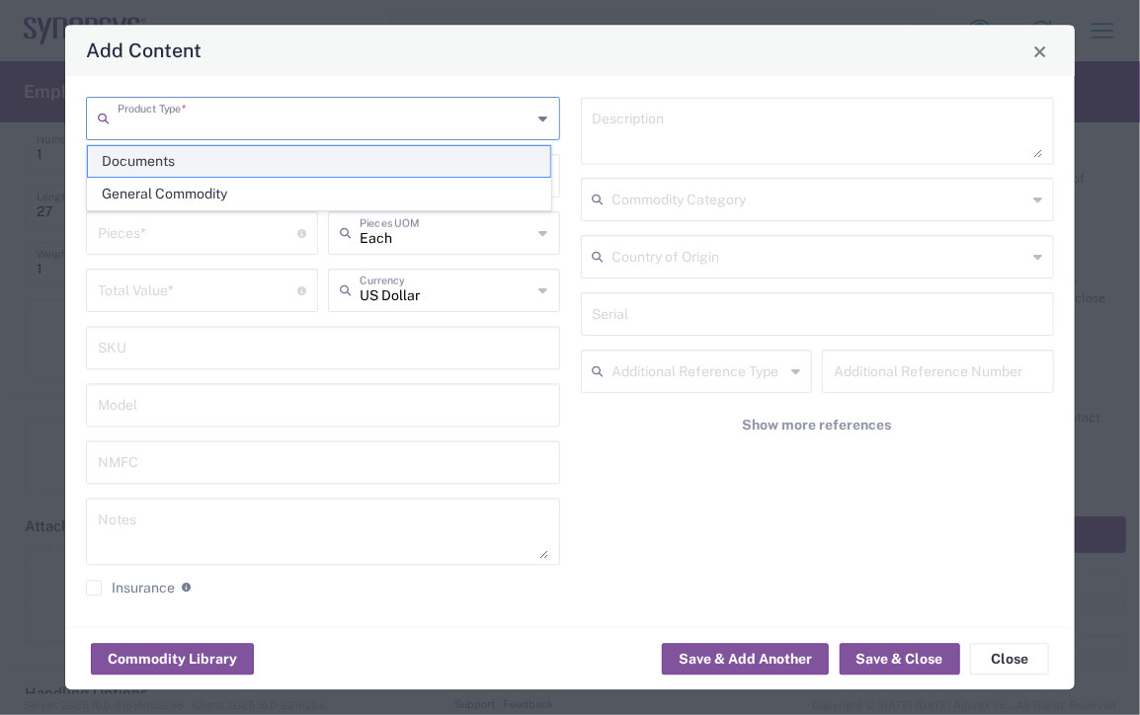
type textarea "Documents"
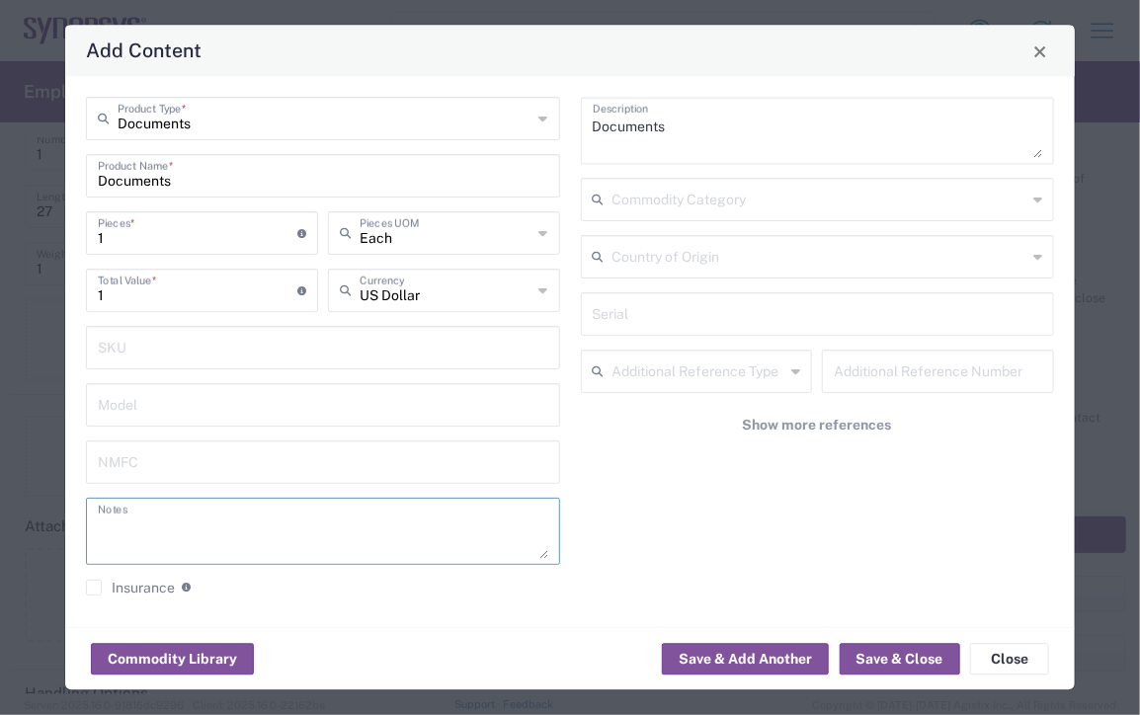
click at [468, 533] on textarea at bounding box center [323, 532] width 451 height 55
type textarea "Flyer"
click at [715, 525] on div "Documents Description Commodity Category Country of Origin Serial Additional Re…" at bounding box center [817, 355] width 495 height 514
click at [121, 242] on input "1" at bounding box center [198, 232] width 200 height 35
type input "10"
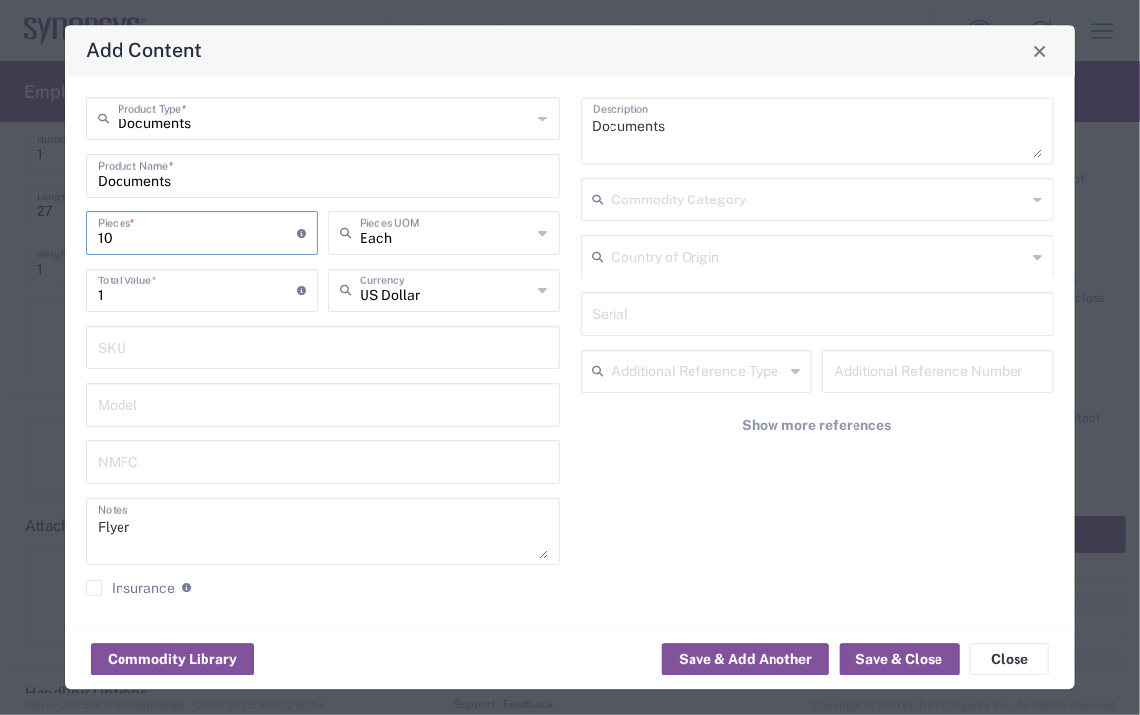
type input "10"
type input "100"
click at [724, 552] on div "Documents Description Commodity Category Country of Origin Serial Additional Re…" at bounding box center [817, 355] width 495 height 514
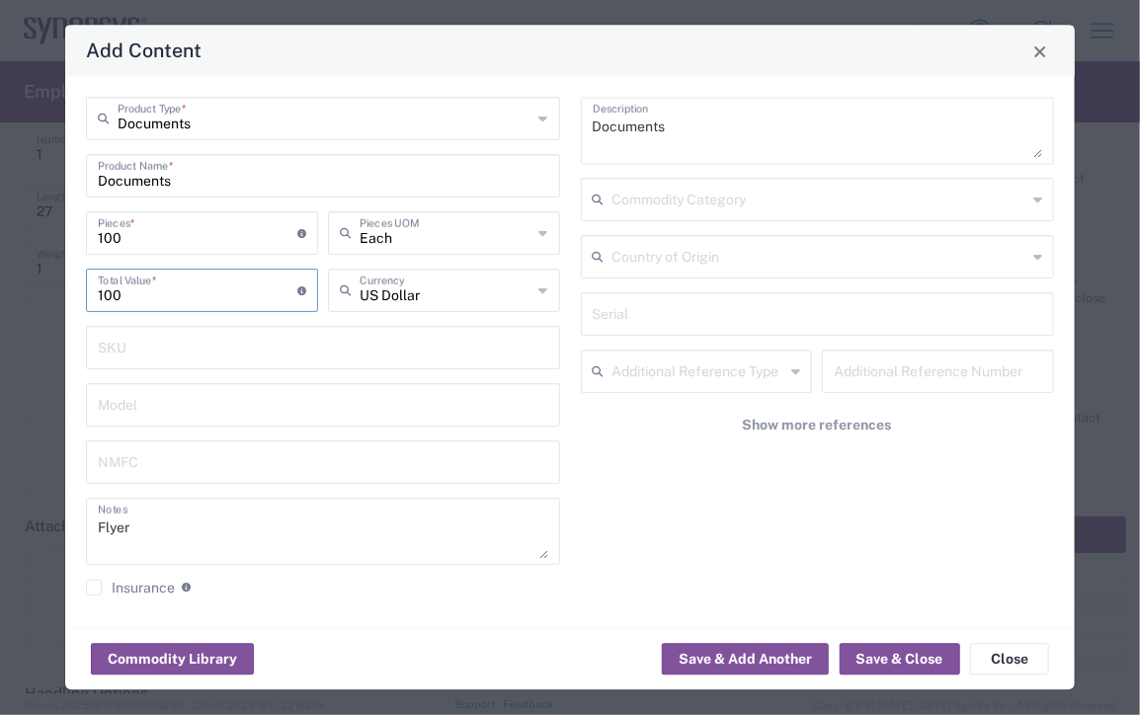
drag, startPoint x: 132, startPoint y: 294, endPoint x: 83, endPoint y: 294, distance: 49.4
click at [83, 294] on div "100 Total Value * Total value of all the pieces" at bounding box center [202, 298] width 242 height 57
type input "0"
click at [182, 530] on textarea "Flyer" at bounding box center [323, 532] width 451 height 55
click at [892, 660] on button "Save & Close" at bounding box center [900, 660] width 121 height 32
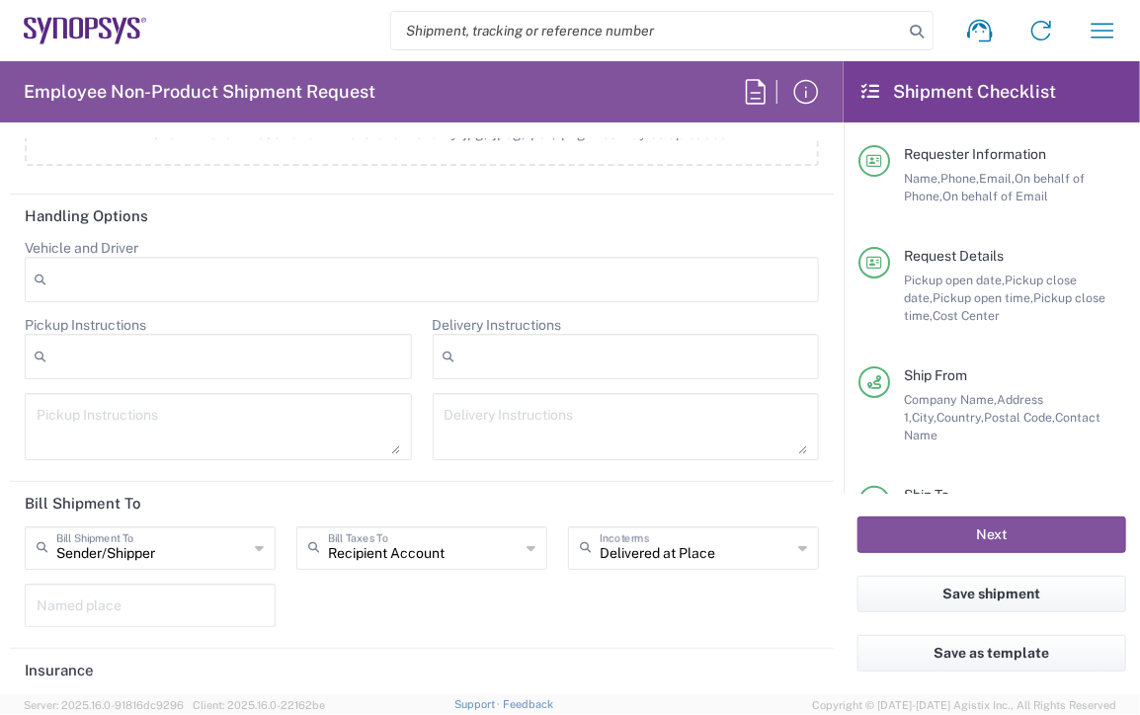
scroll to position [2642, 0]
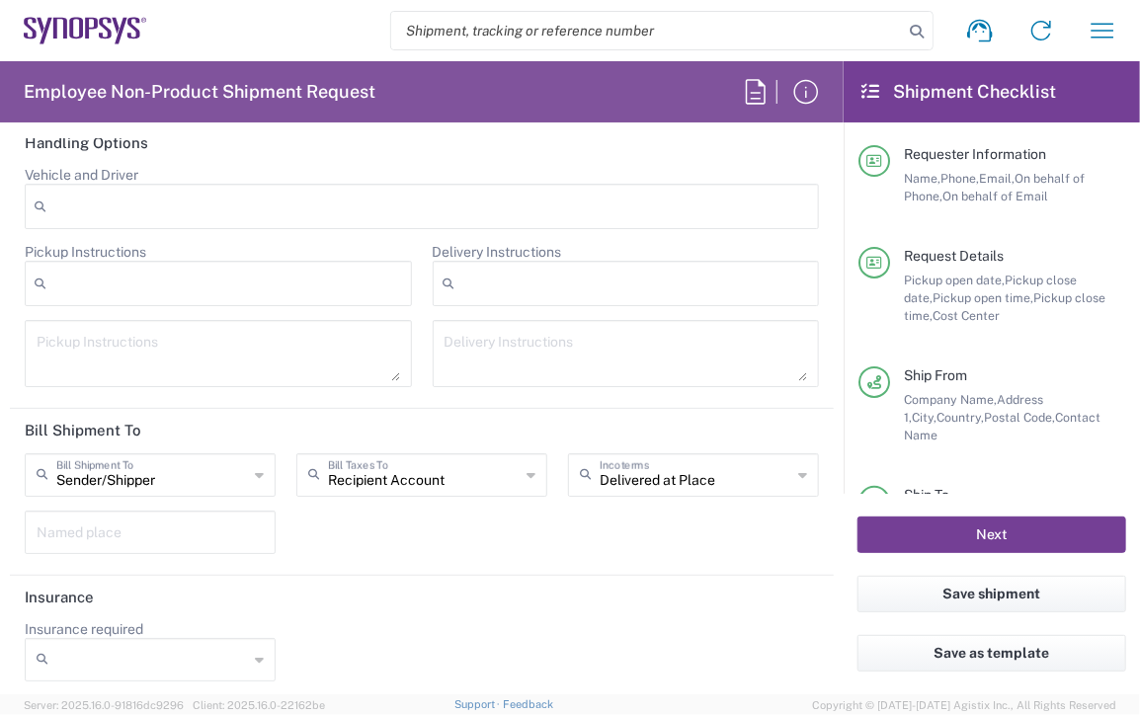
click at [960, 538] on button "Next" at bounding box center [992, 535] width 269 height 37
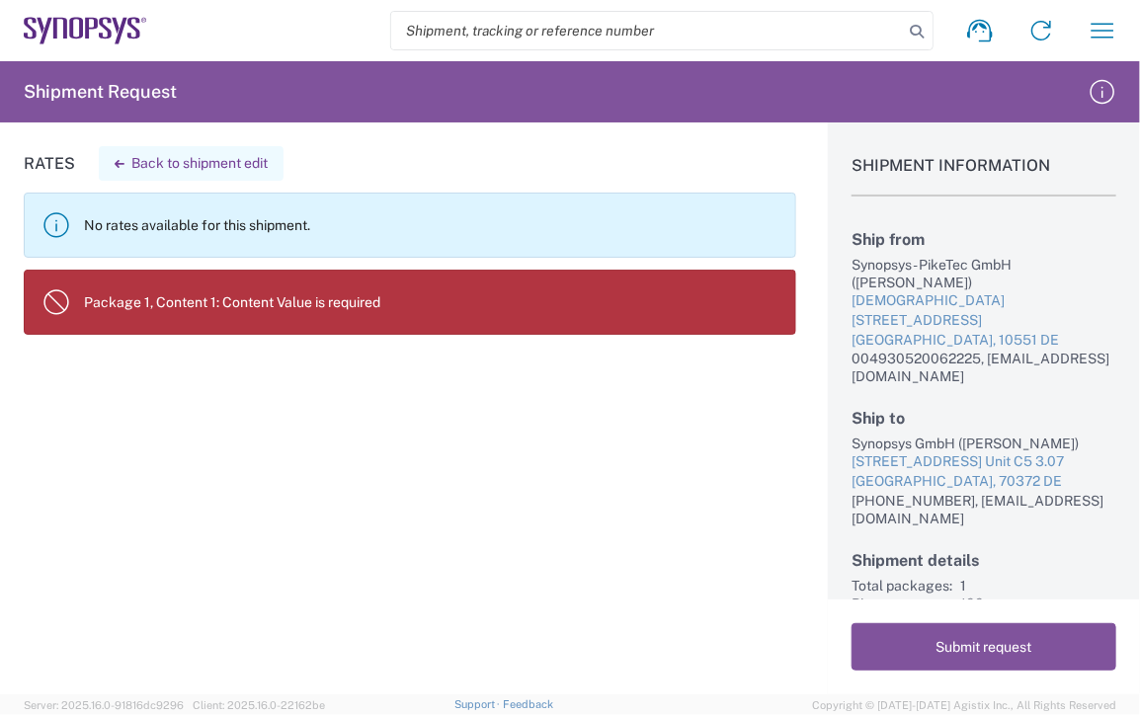
click at [116, 163] on icon "button" at bounding box center [120, 164] width 10 height 8
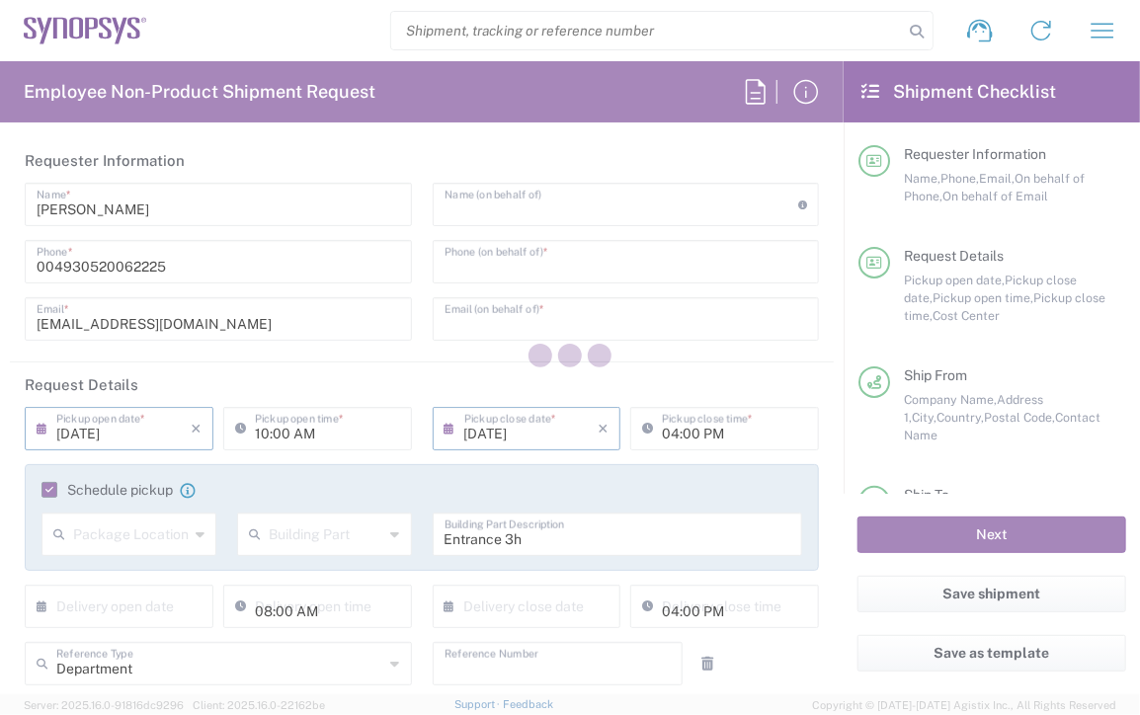
type input "[PERSON_NAME]"
type input "[PHONE_NUMBER]"
type input "[EMAIL_ADDRESS][DOMAIN_NAME]"
type input "11:00 AM"
type input "[DATE]"
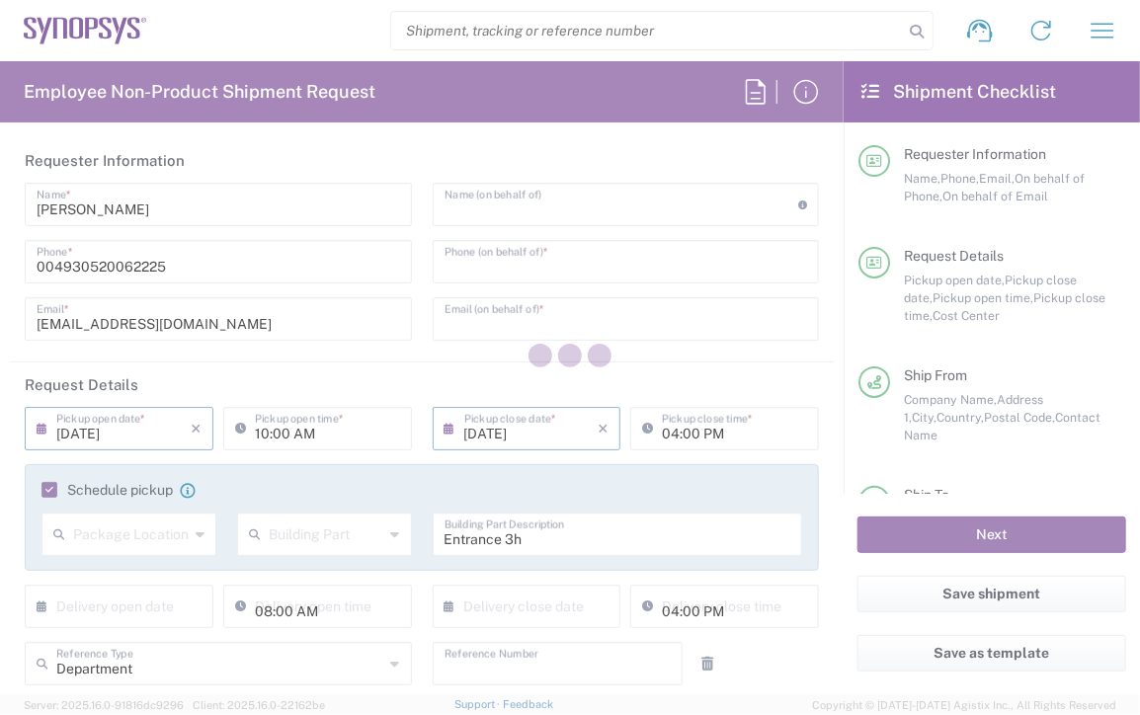
type input "03:00 PM"
type input "461095"
type textarea "Flyer workshop in [GEOGRAPHIC_DATA]"
type textarea "[EMAIL_ADDRESS][DOMAIN_NAME]"
type input "[GEOGRAPHIC_DATA] DE21"
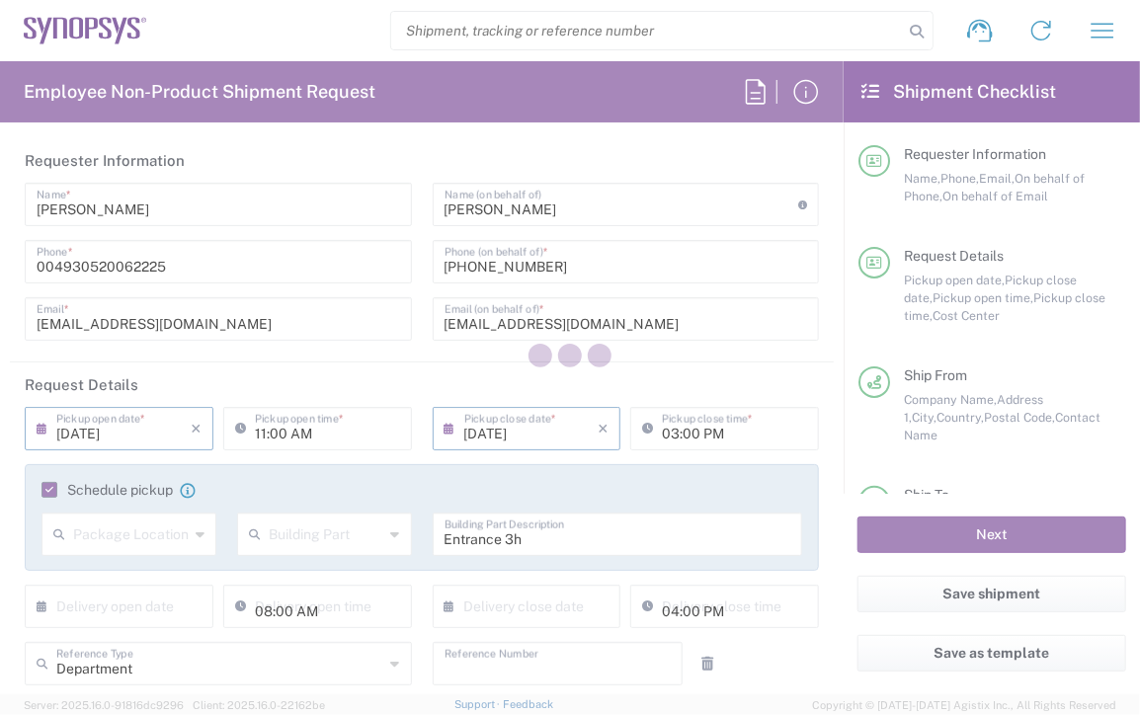
type input "Synopsys - PikeTec GmbH"
type input "[DEMOGRAPHIC_DATA][STREET_ADDRESS]"
type input "[GEOGRAPHIC_DATA]"
type input "10551"
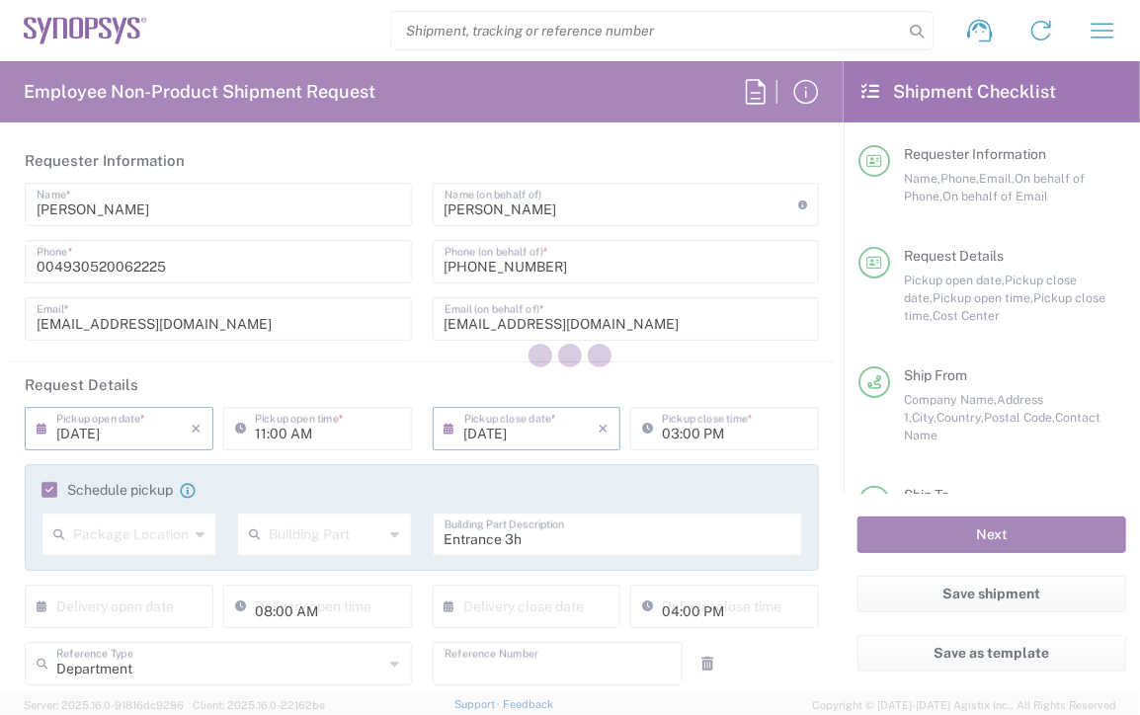
type input "[PERSON_NAME]"
type input "004930520062225"
type input "[EMAIL_ADDRESS][DOMAIN_NAME]"
type input "Stuttgart DE17"
type input "Synopsys GmbH"
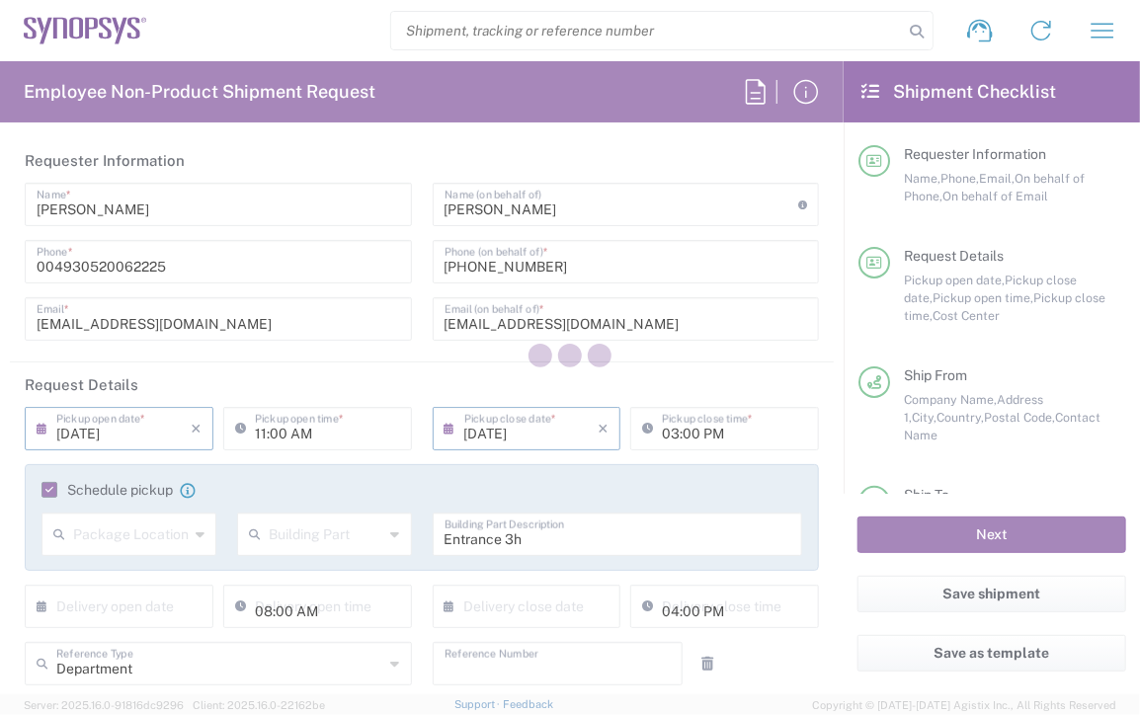
type input "[STREET_ADDRESS]"
type input "Unit C5 3.07"
type input "[GEOGRAPHIC_DATA]"
type input "70372"
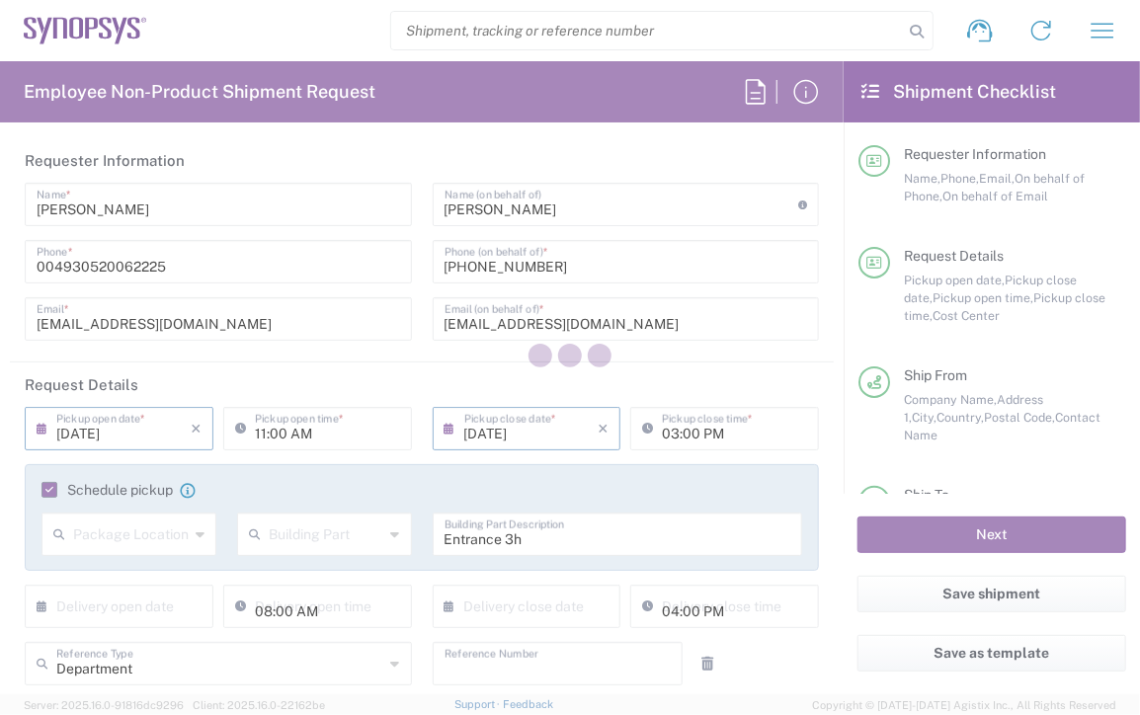
type input "[PERSON_NAME]"
type input "[PHONE_NUMBER]"
type input "[EMAIL_ADDRESS][DOMAIN_NAME]"
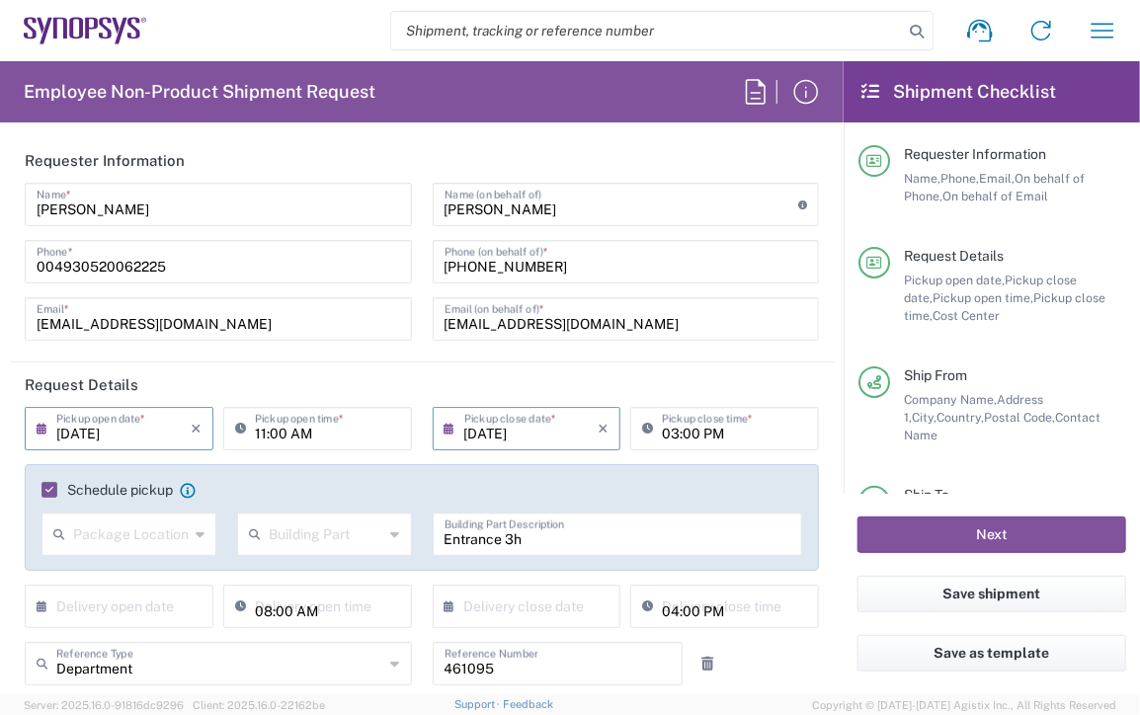
type input "DE36, SDG, SSW, MOAE 461095"
type input "Your Packaging"
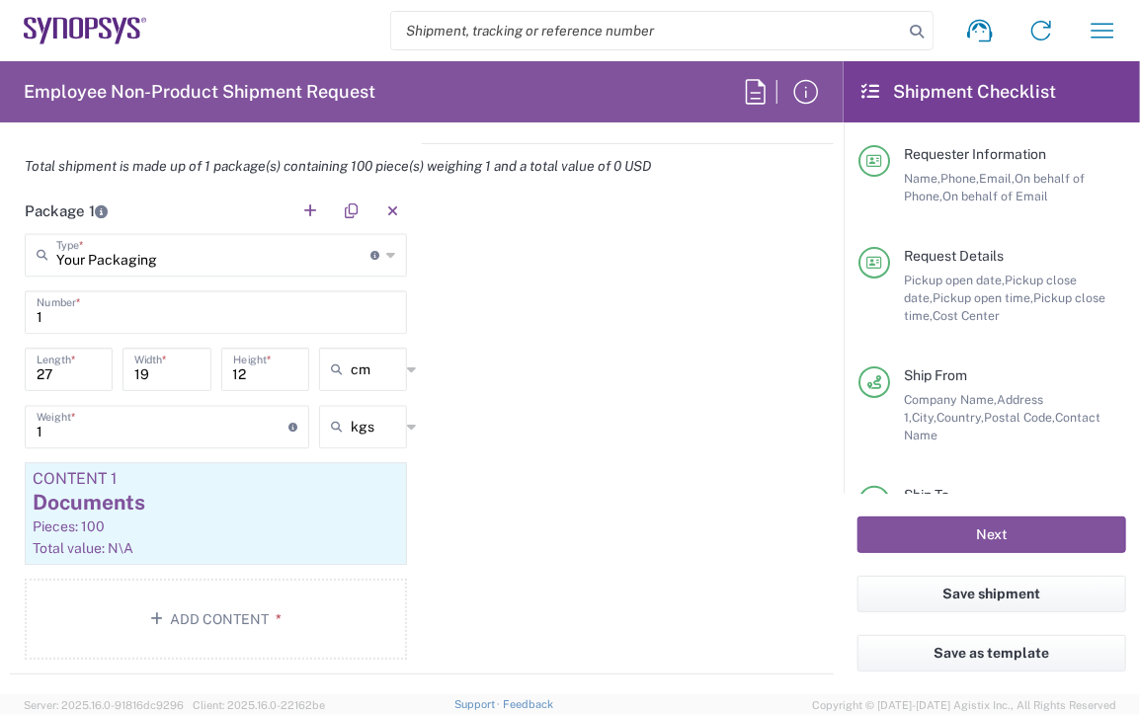
scroll to position [1779, 0]
